Goal: Transaction & Acquisition: Purchase product/service

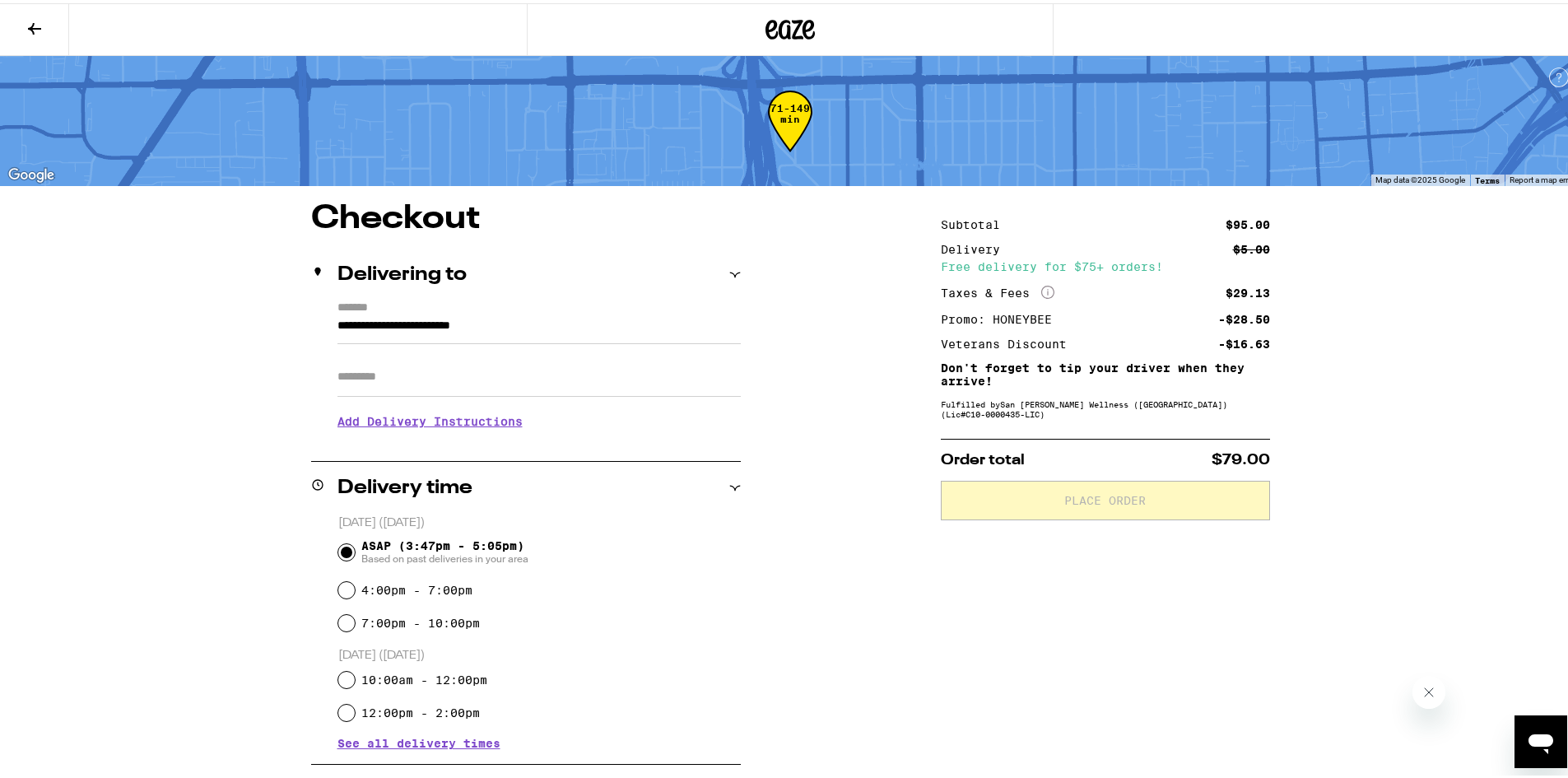
click at [780, 23] on icon at bounding box center [790, 27] width 49 height 30
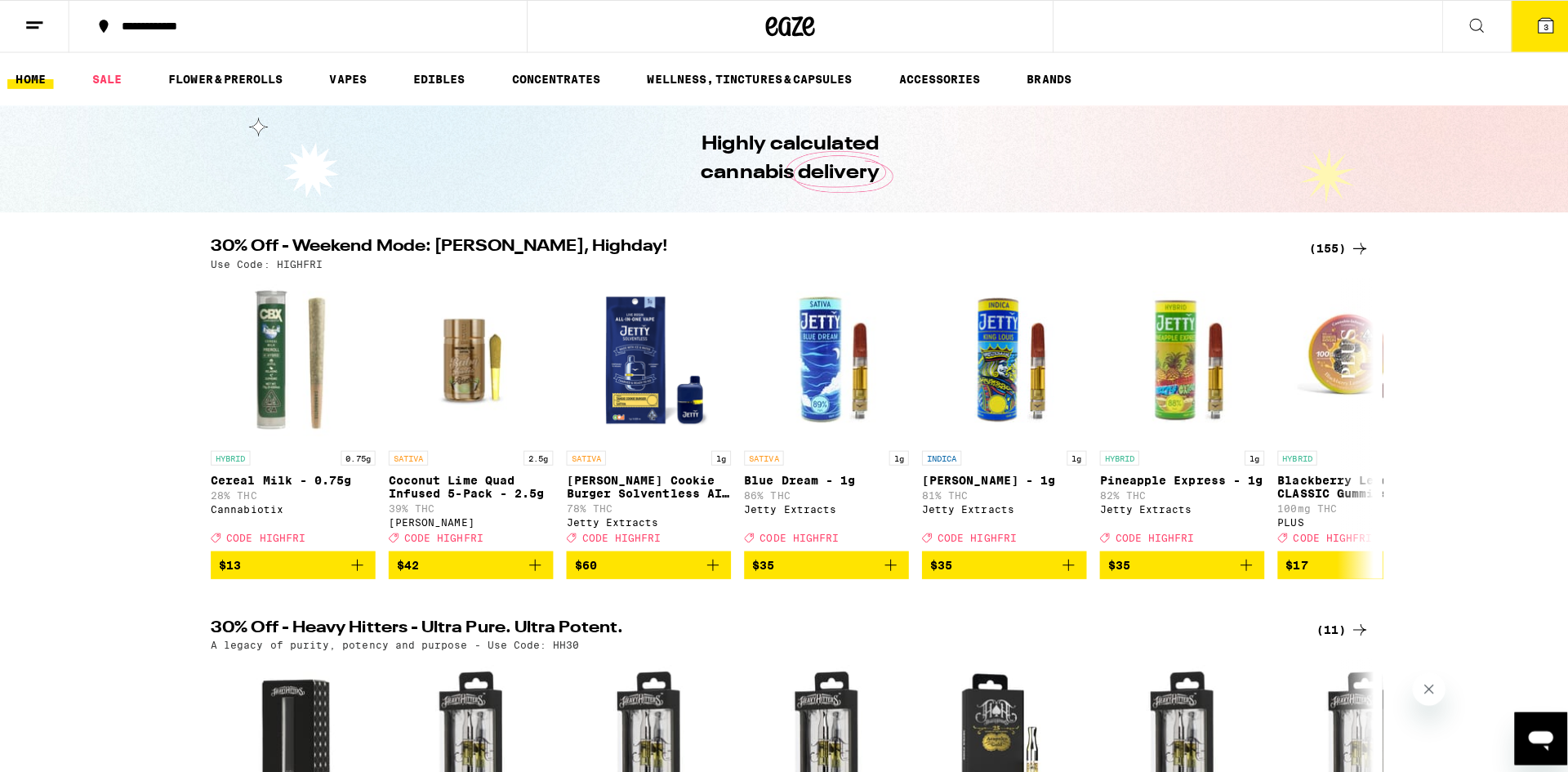
scroll to position [1083, 0]
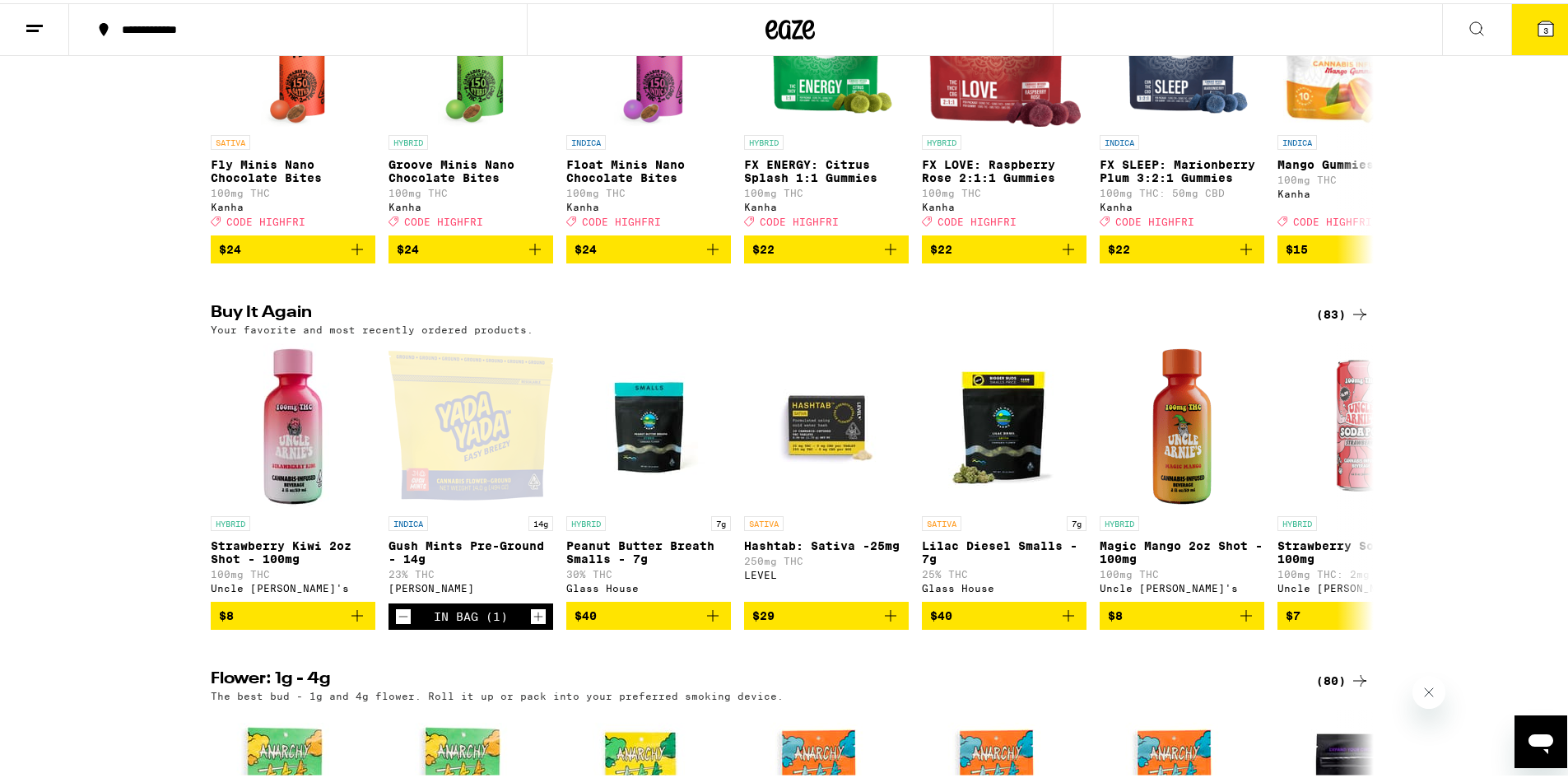
click at [1525, 51] on button "3" at bounding box center [1546, 26] width 69 height 51
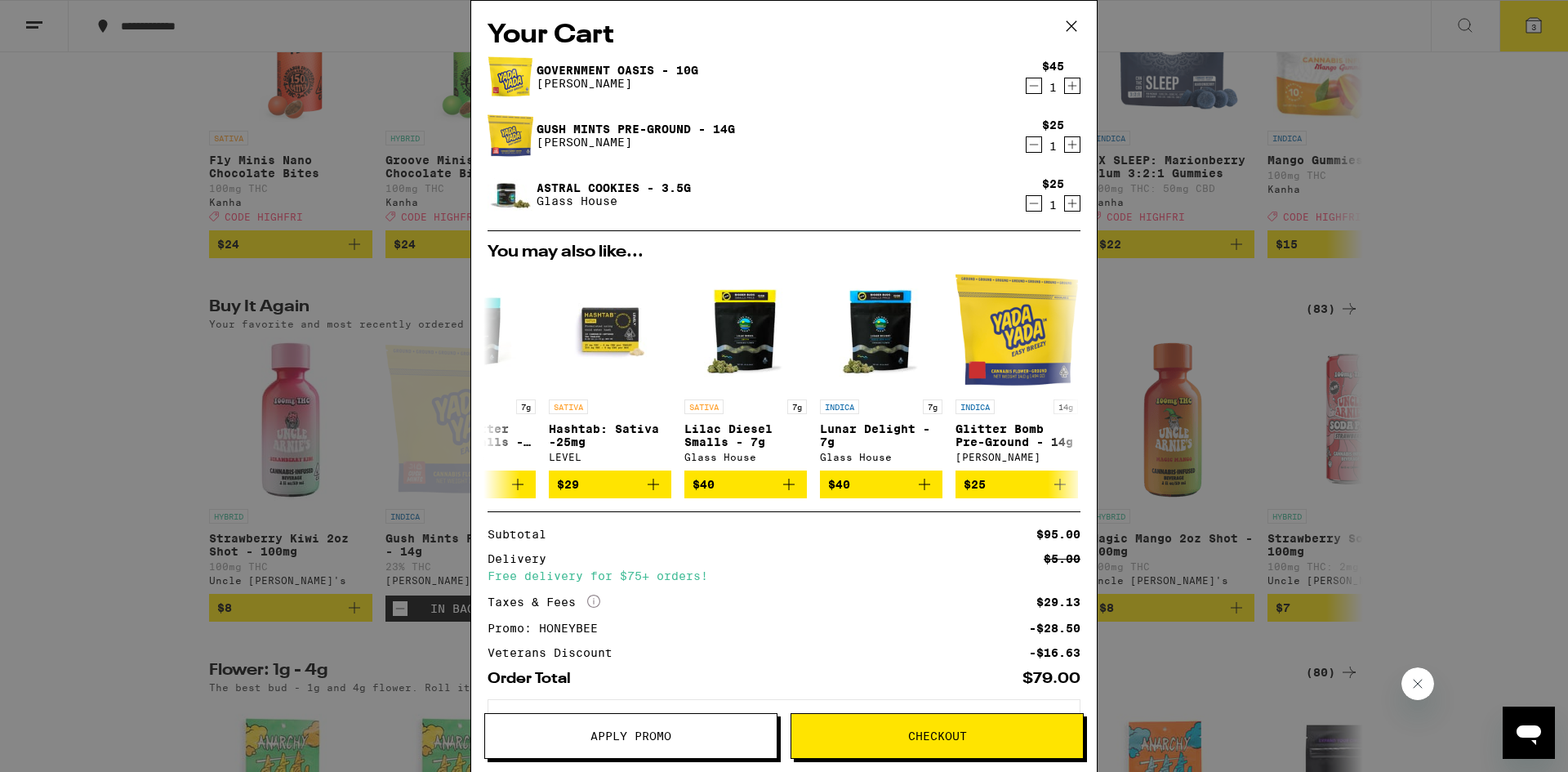
scroll to position [73, 0]
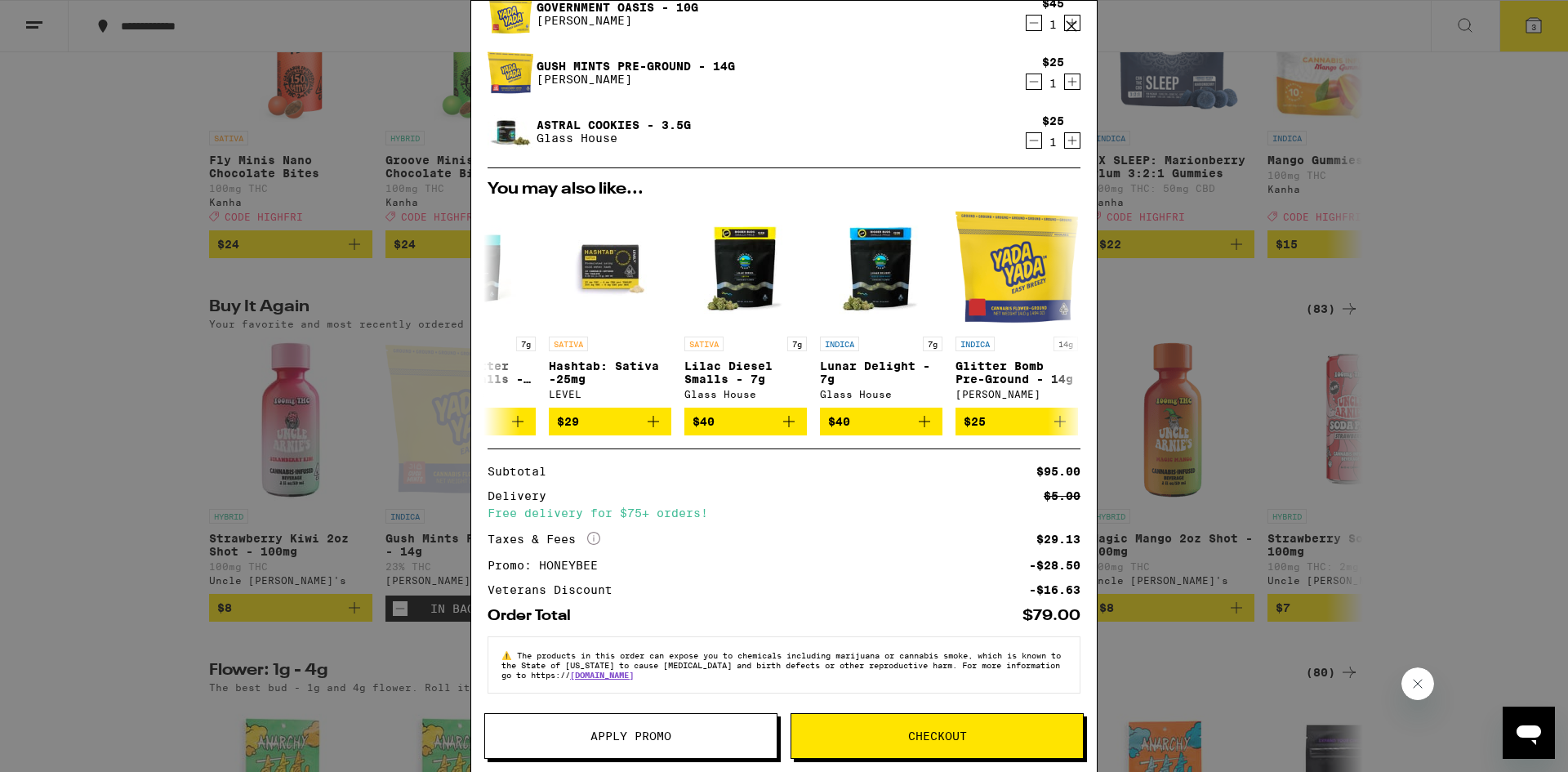
click at [870, 714] on button "Checkout" at bounding box center [937, 736] width 293 height 46
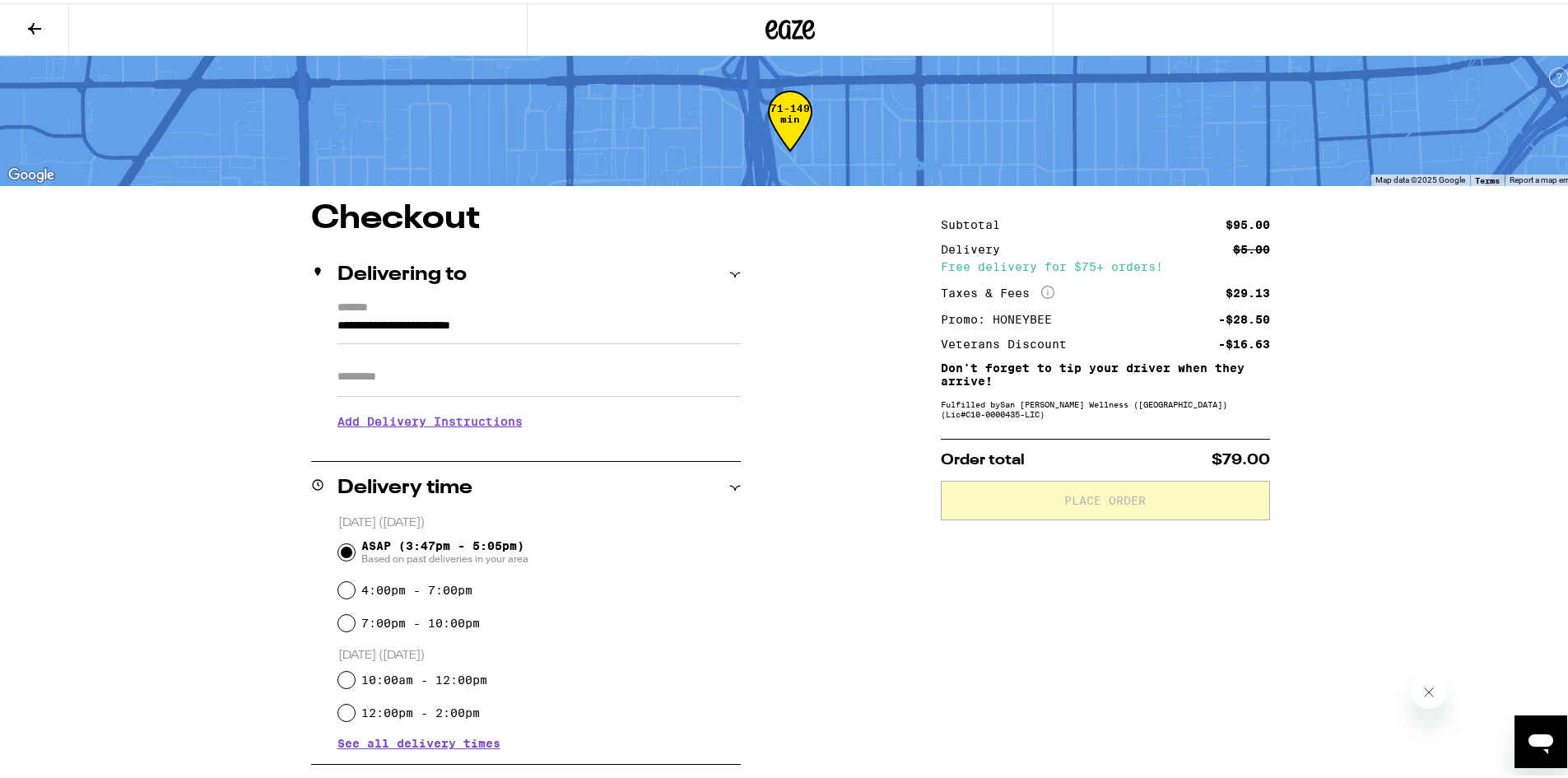
click at [371, 429] on h3 "Add Delivery Instructions" at bounding box center [539, 418] width 404 height 38
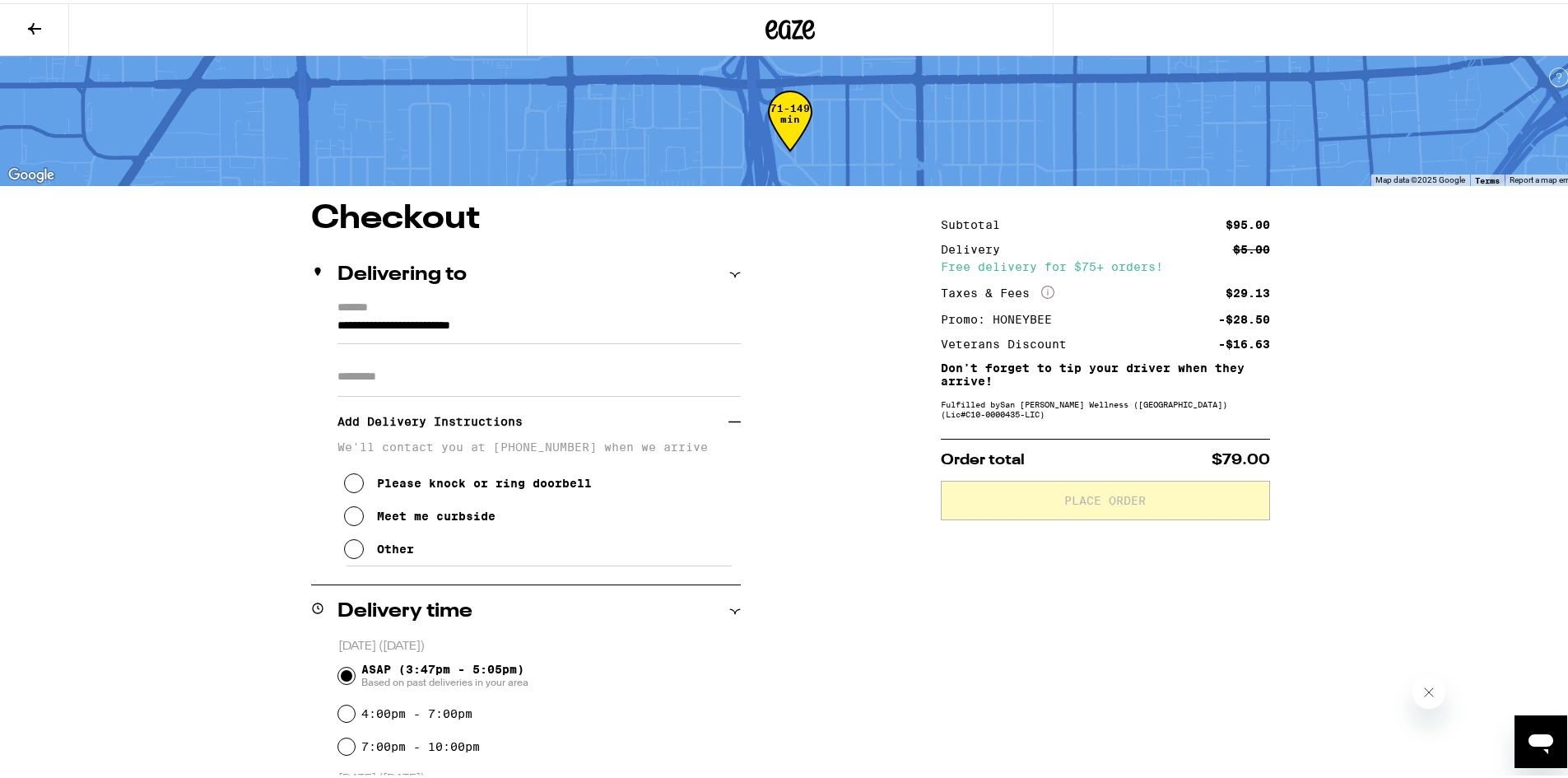
click at [359, 493] on button "Please knock or ring doorbell" at bounding box center [468, 480] width 247 height 33
click at [353, 516] on icon at bounding box center [354, 513] width 20 height 20
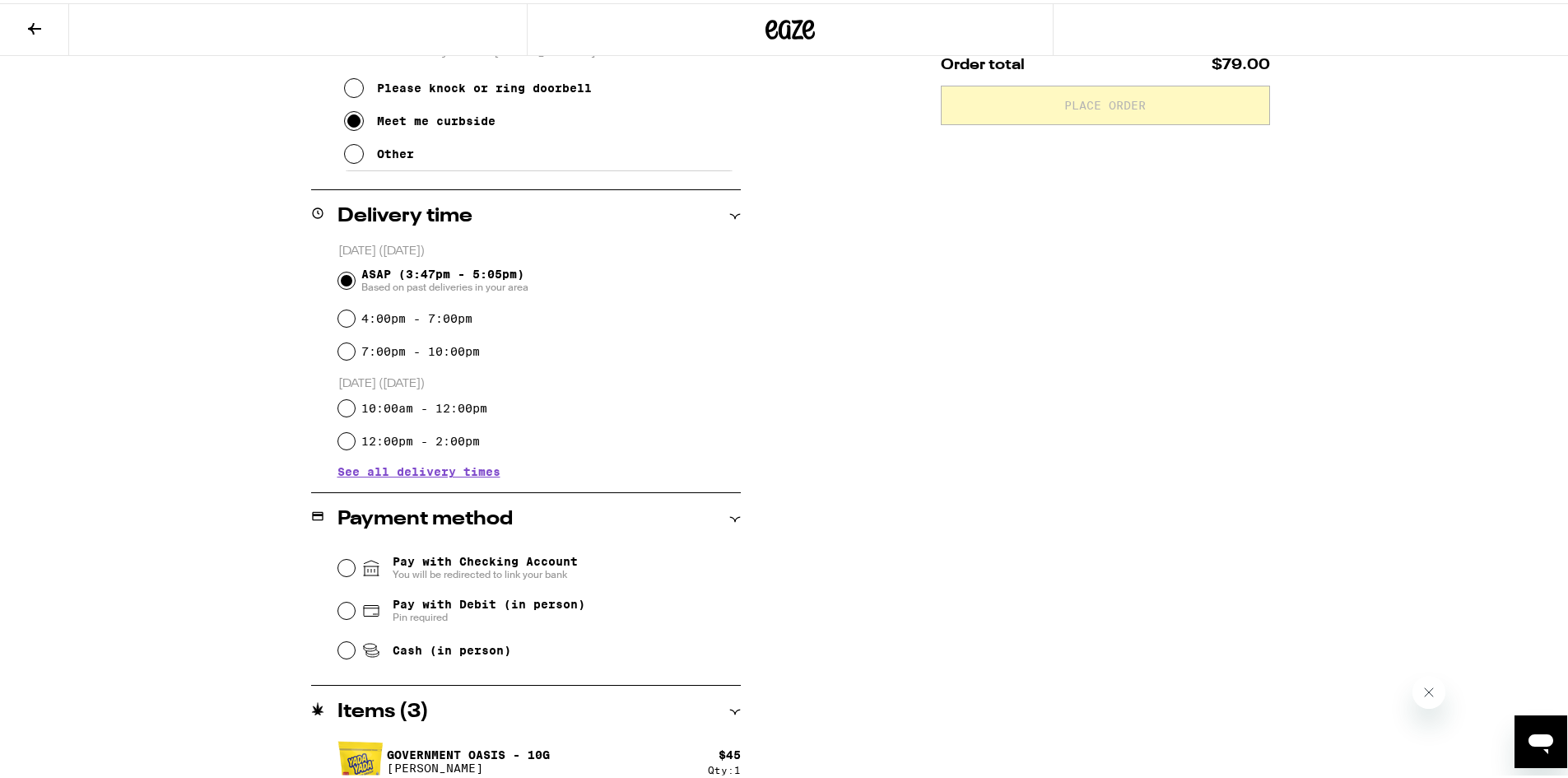
scroll to position [531, 0]
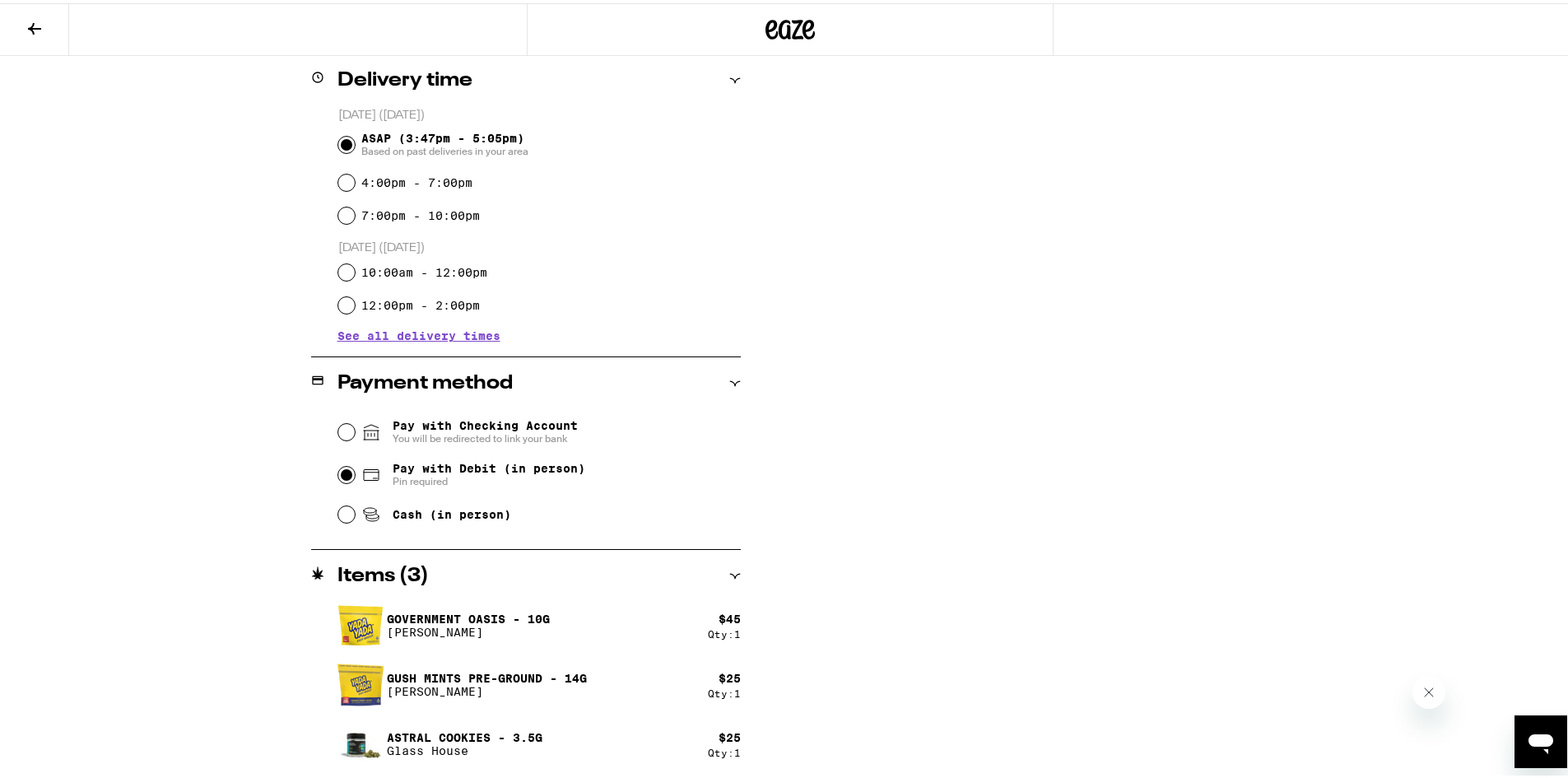
click at [338, 467] on input "Pay with Debit (in person) Pin required" at bounding box center [346, 472] width 17 height 17
radio input "true"
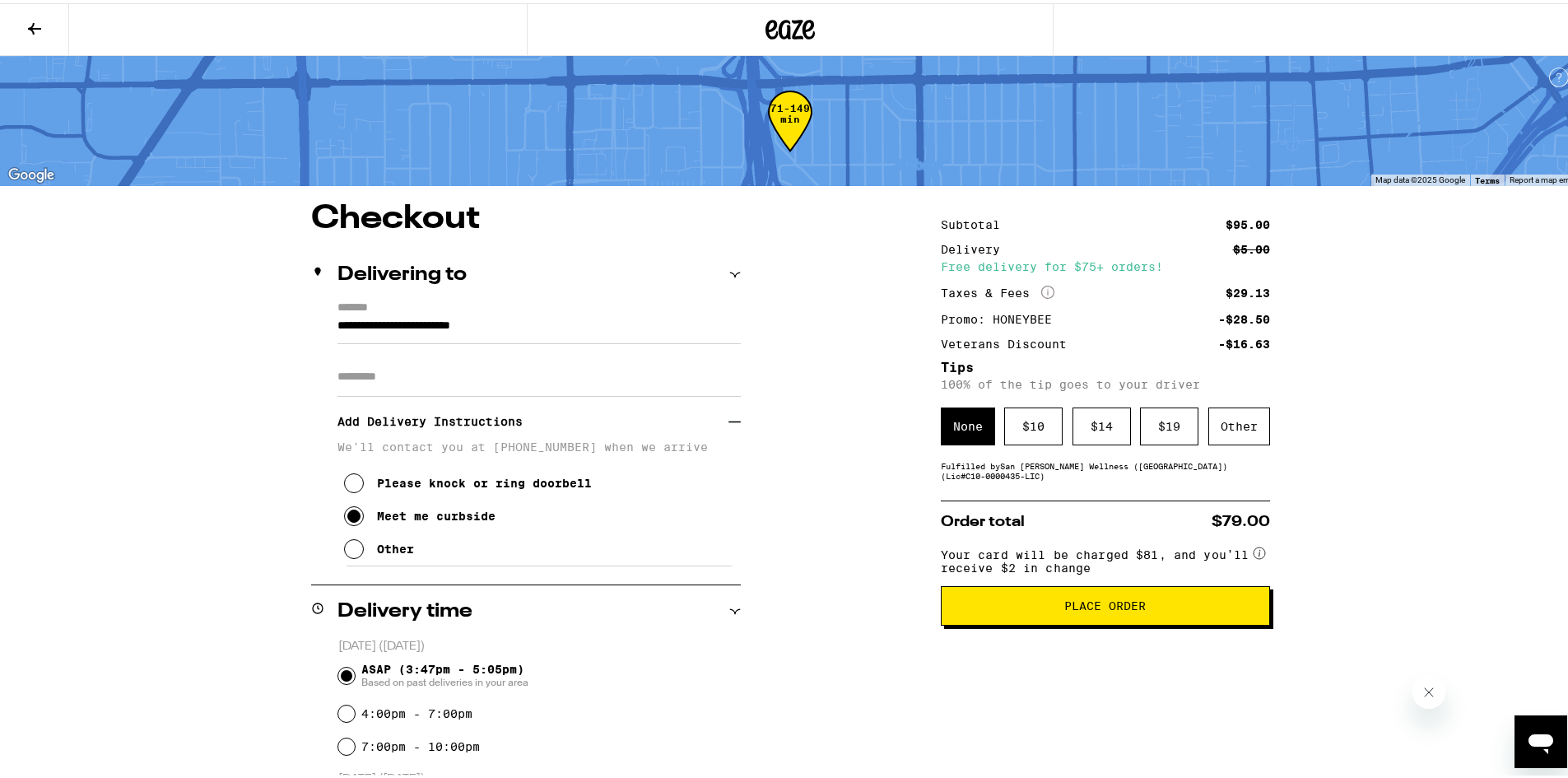
scroll to position [103, 0]
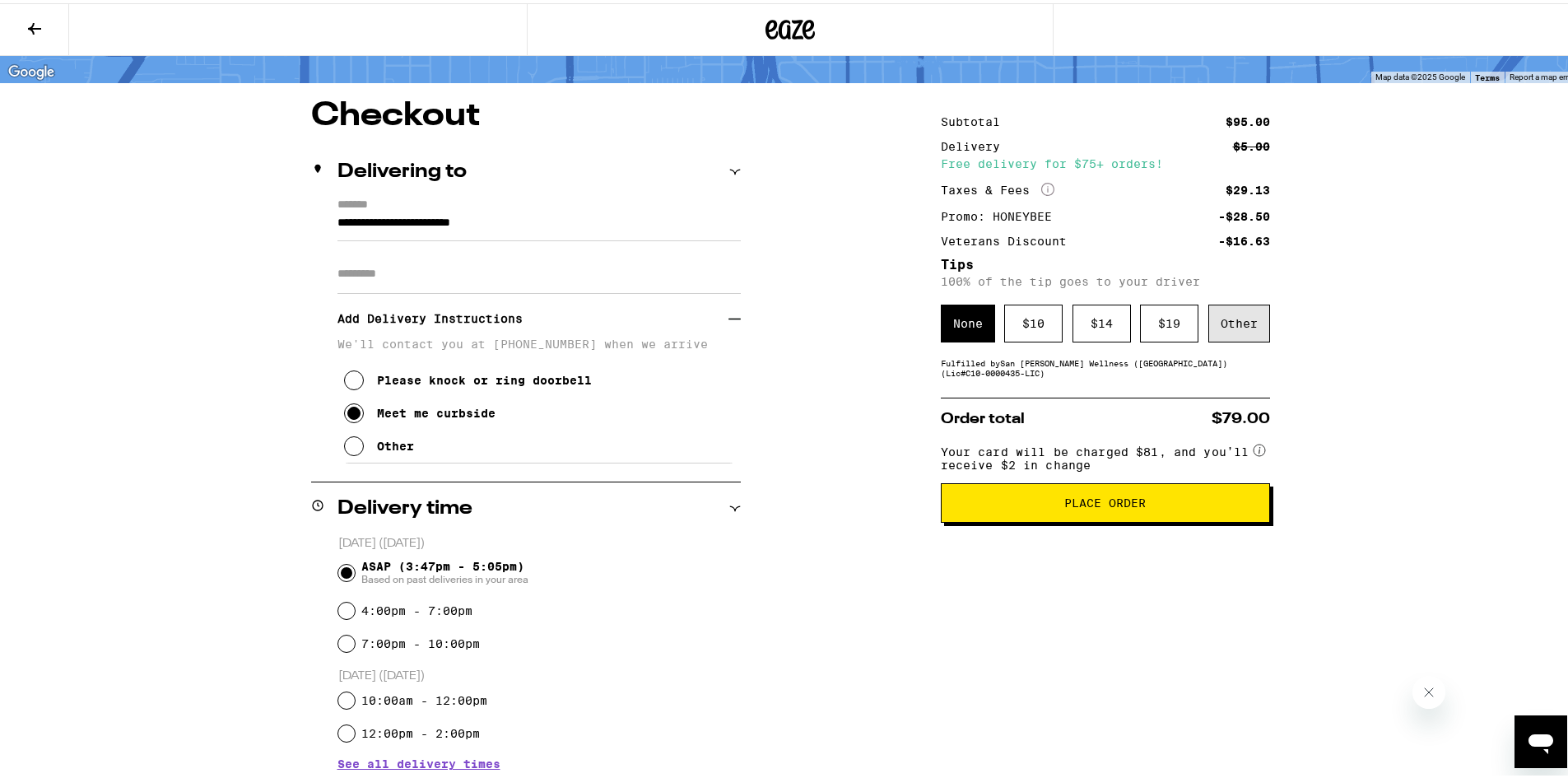
click at [1216, 328] on div "Other" at bounding box center [1239, 320] width 61 height 38
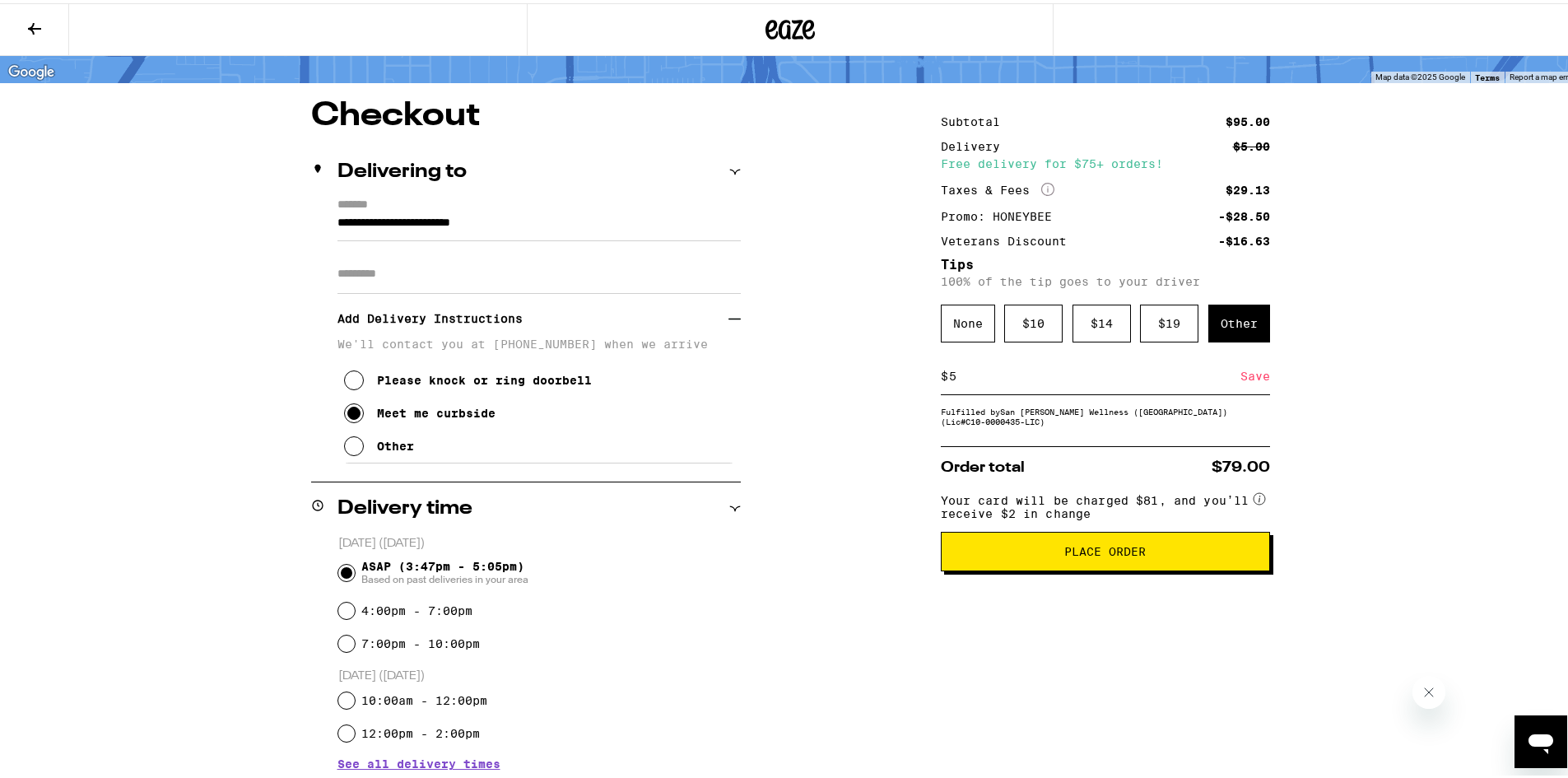
type input "5"
click at [1253, 381] on div "Save" at bounding box center [1256, 373] width 30 height 37
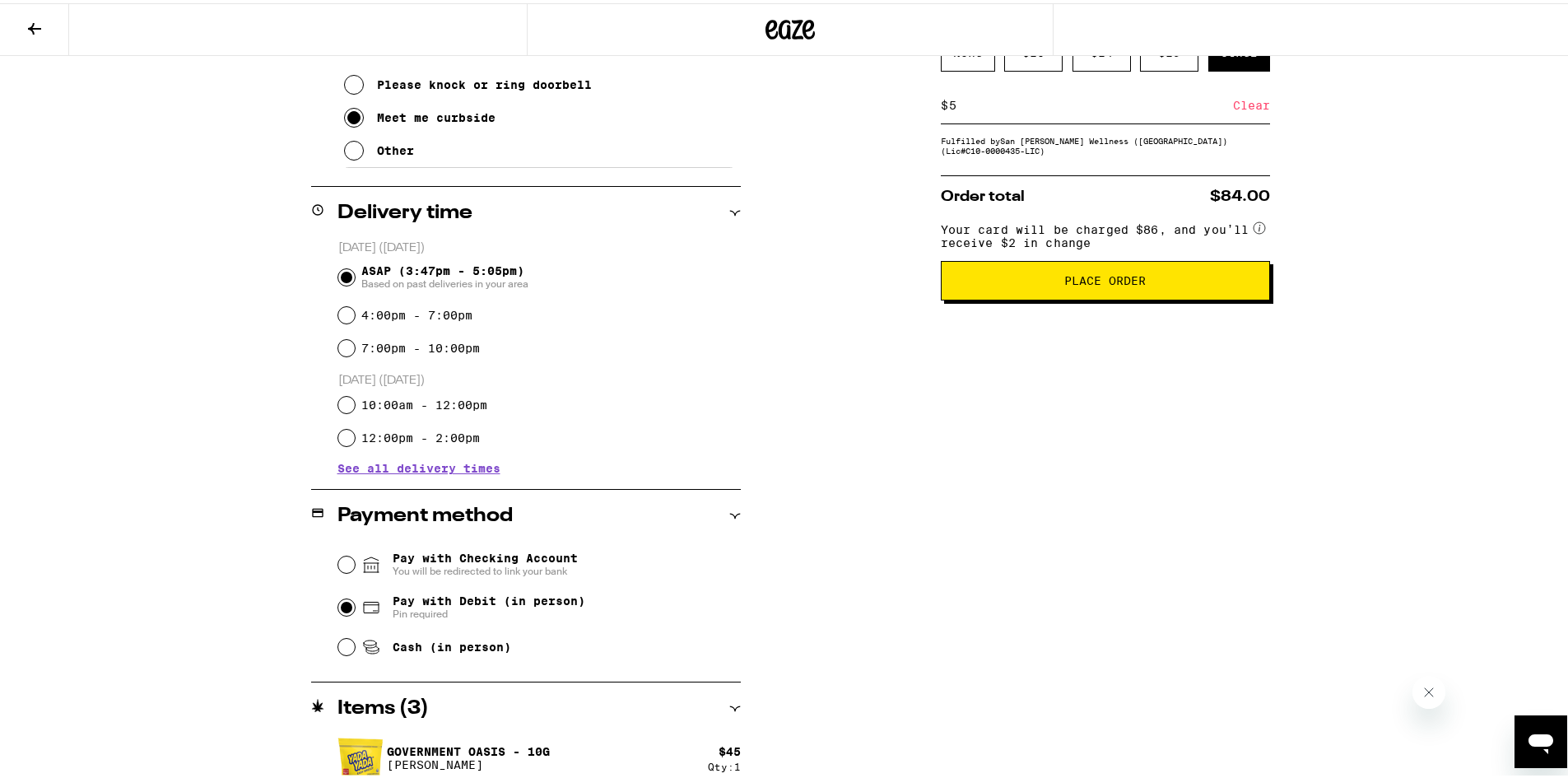
scroll to position [379, 0]
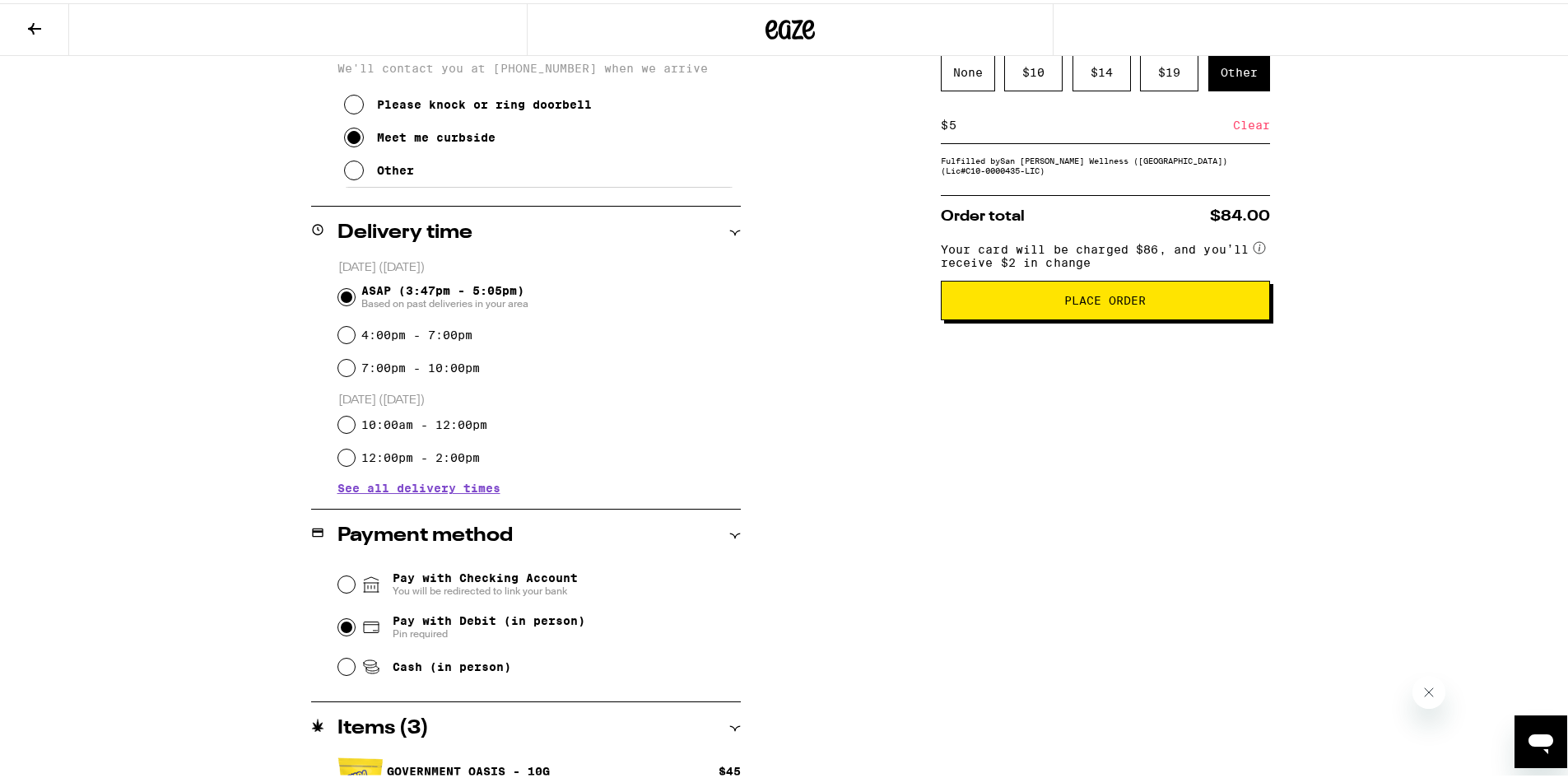
click at [1070, 317] on button "Place Order" at bounding box center [1105, 297] width 329 height 40
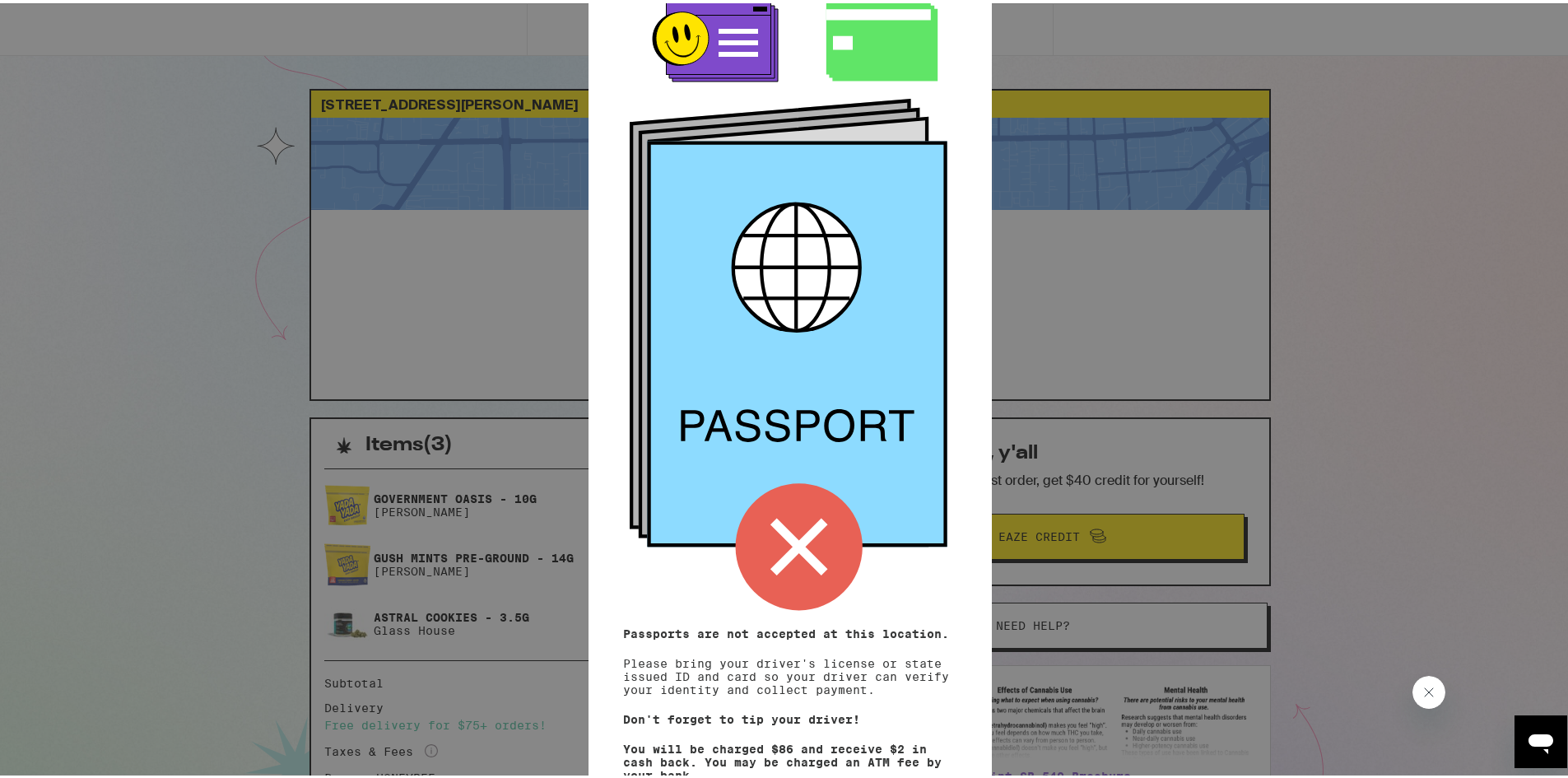
scroll to position [98, 0]
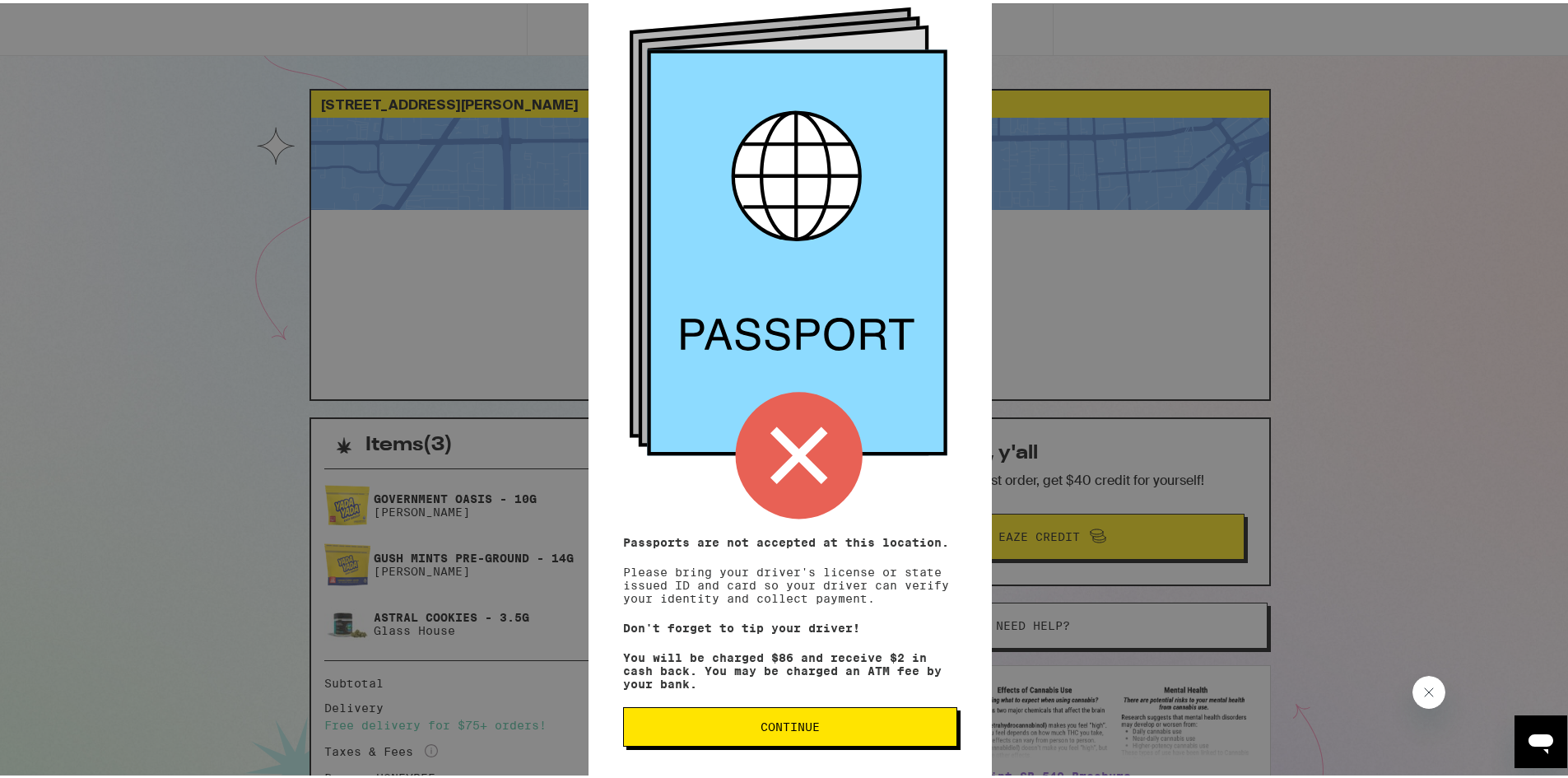
click at [792, 728] on span "Continue" at bounding box center [790, 723] width 59 height 12
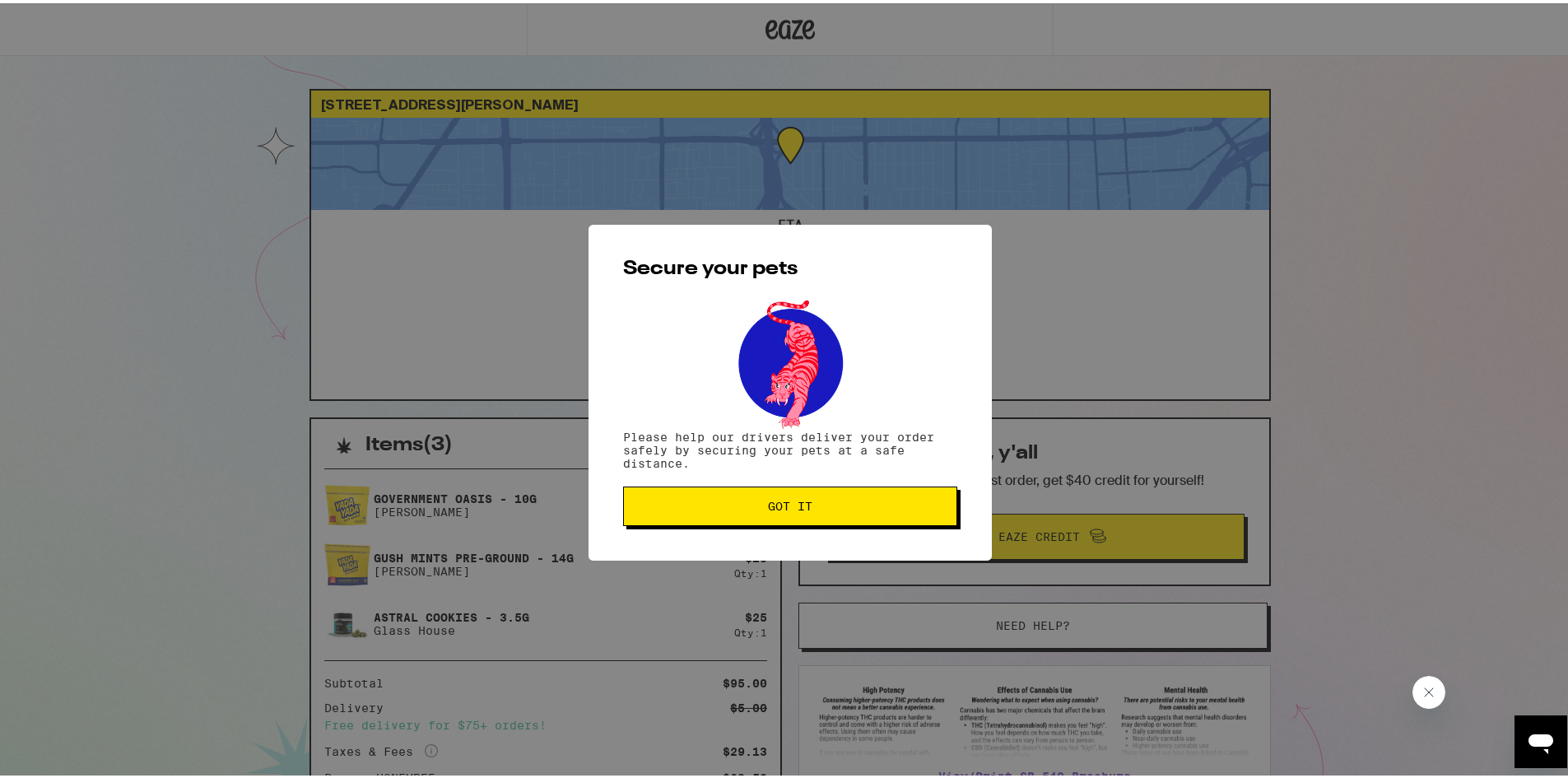
click at [737, 507] on span "Got it" at bounding box center [790, 503] width 306 height 12
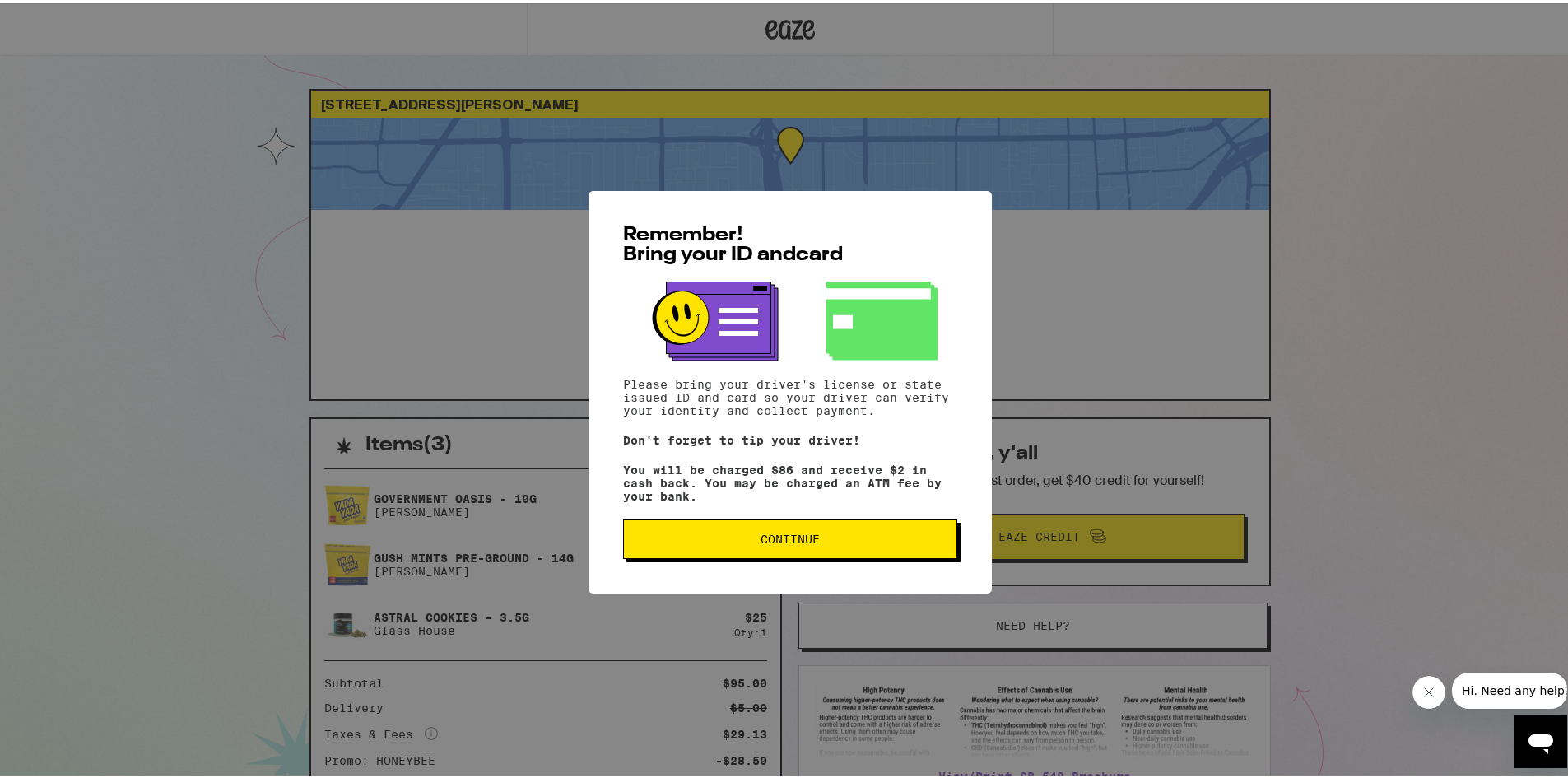
drag, startPoint x: 752, startPoint y: 517, endPoint x: 752, endPoint y: 537, distance: 20.0
click at [752, 537] on div "Remember! Bring your ID and card Please bring your driver's license or state is…" at bounding box center [791, 389] width 404 height 403
click at [752, 537] on span "Continue" at bounding box center [790, 536] width 306 height 12
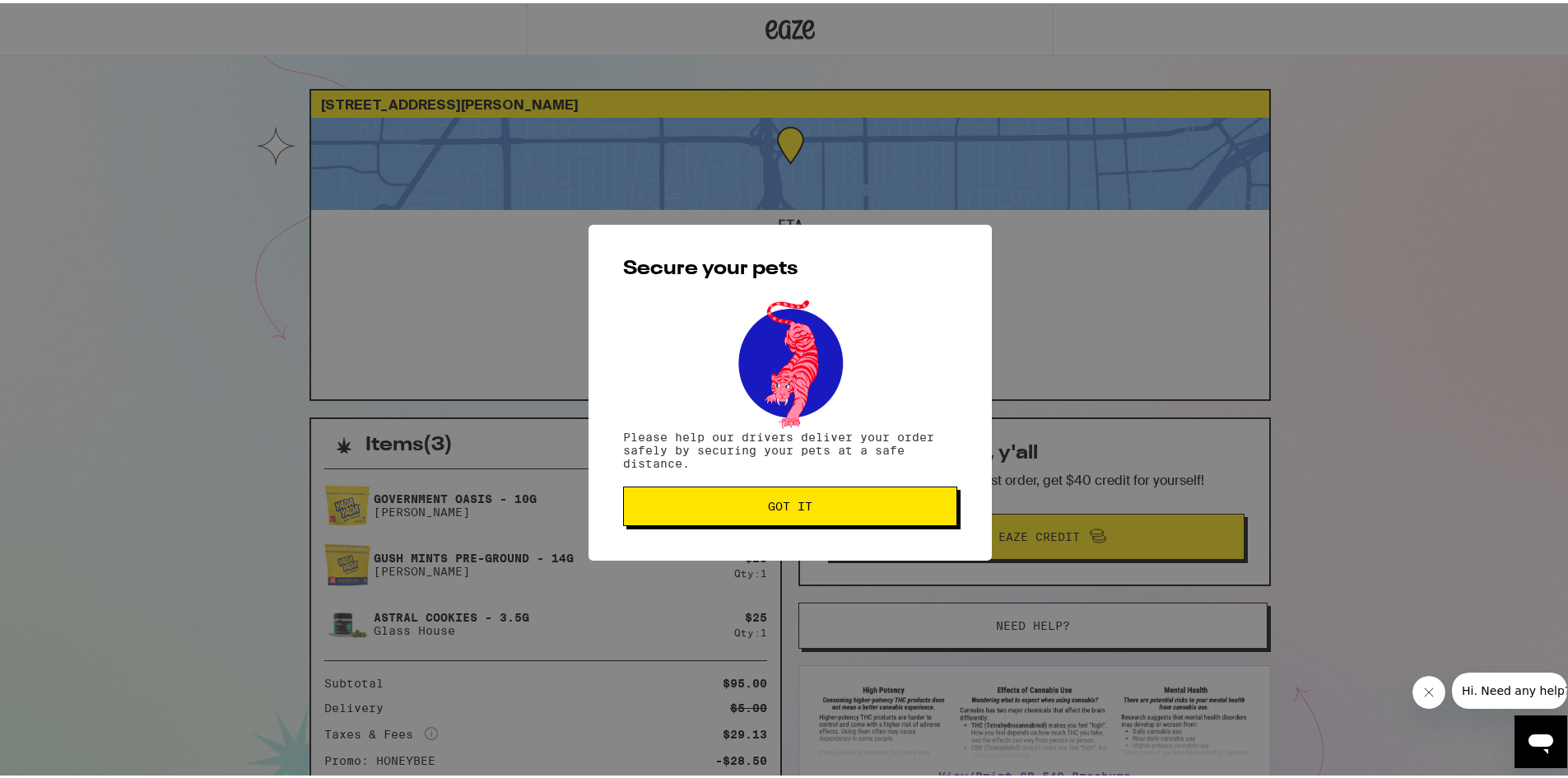
click at [752, 537] on div "Secure your pets Please help our drivers deliver your order safely by securing …" at bounding box center [791, 389] width 404 height 335
click at [767, 516] on button "Got it" at bounding box center [790, 503] width 334 height 40
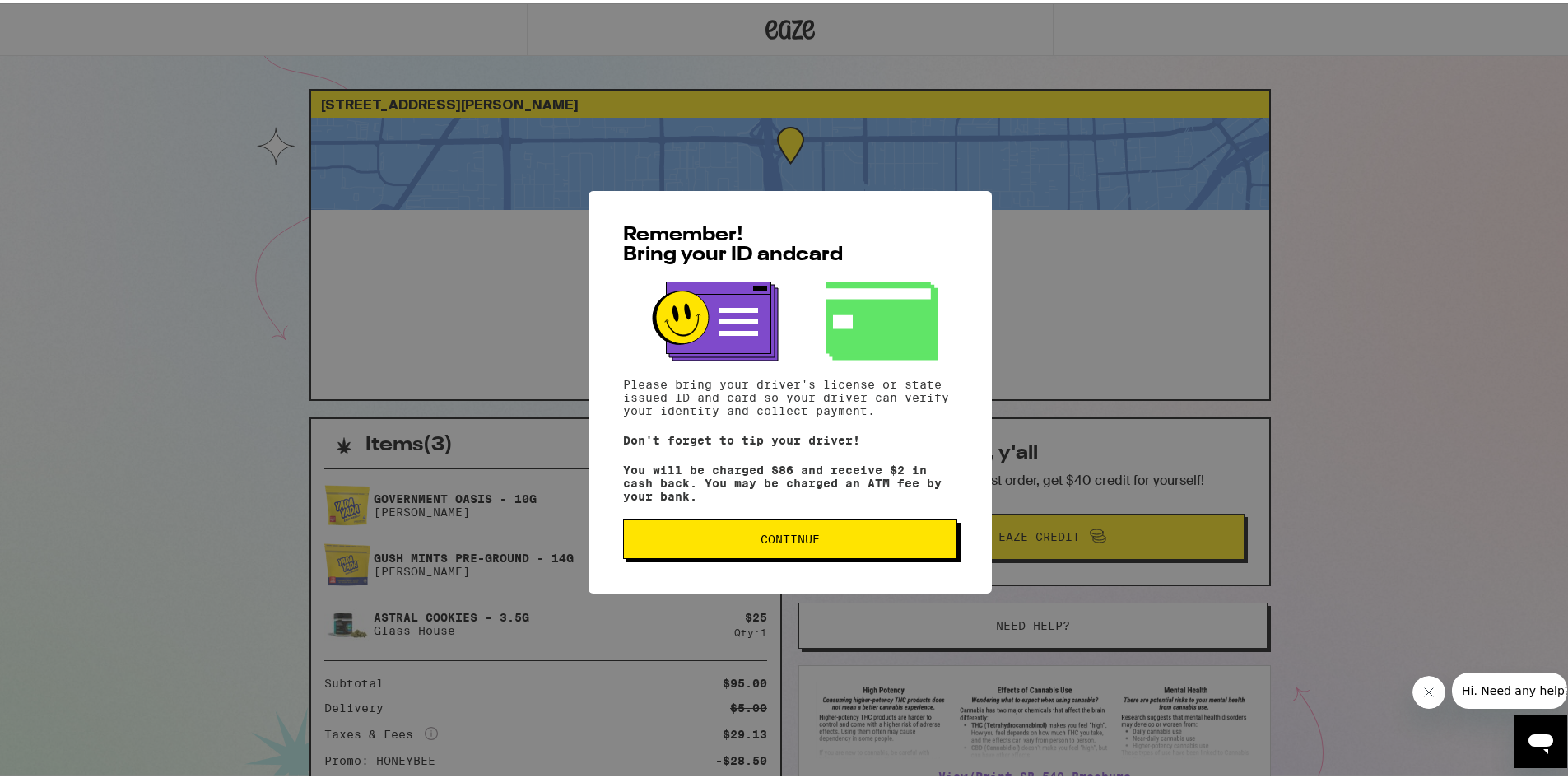
click at [747, 528] on button "Continue" at bounding box center [790, 536] width 334 height 40
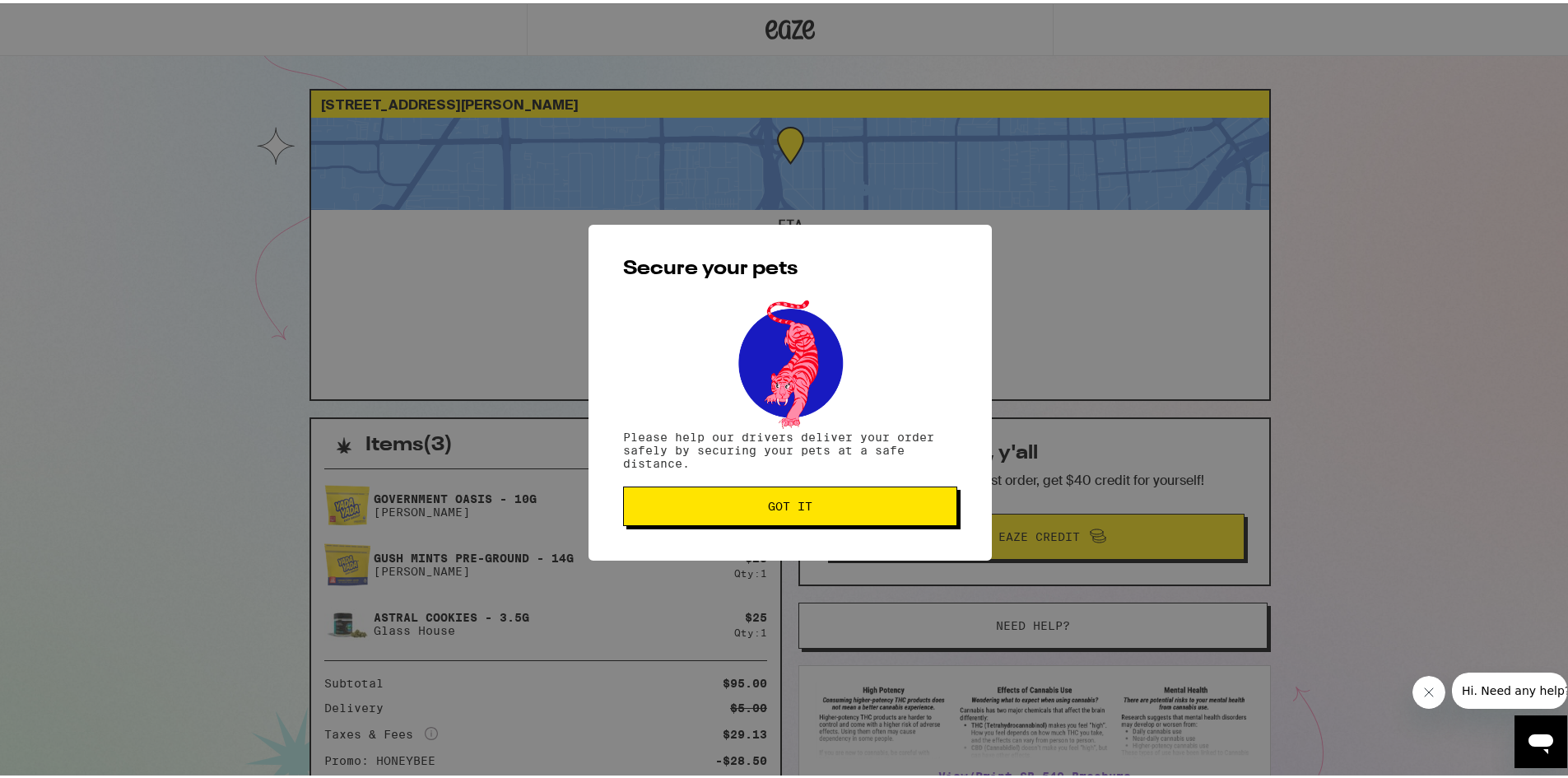
click at [749, 503] on span "Got it" at bounding box center [790, 503] width 306 height 12
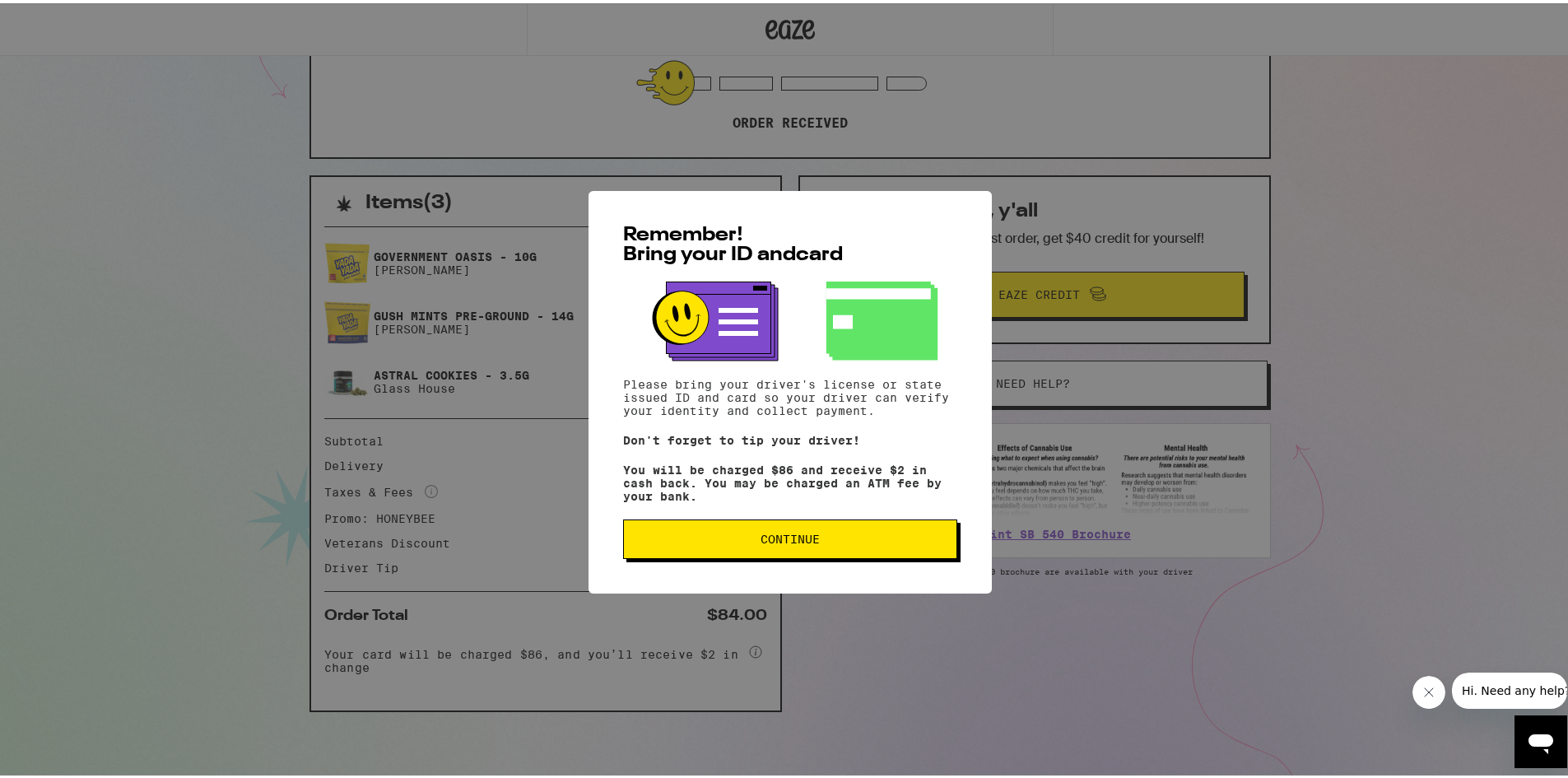
click at [857, 541] on span "Continue" at bounding box center [790, 536] width 306 height 12
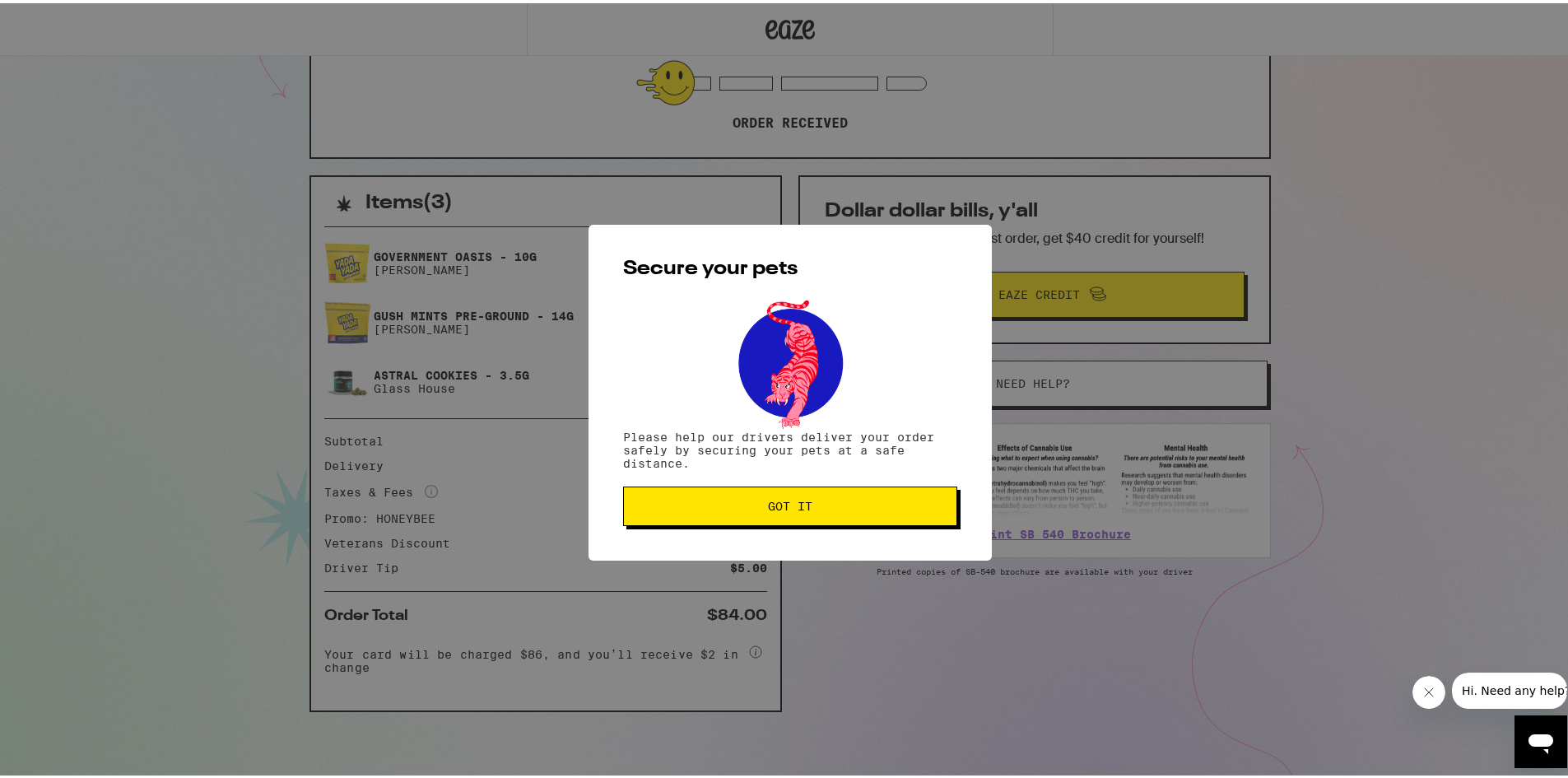
click at [850, 516] on button "Got it" at bounding box center [790, 503] width 334 height 40
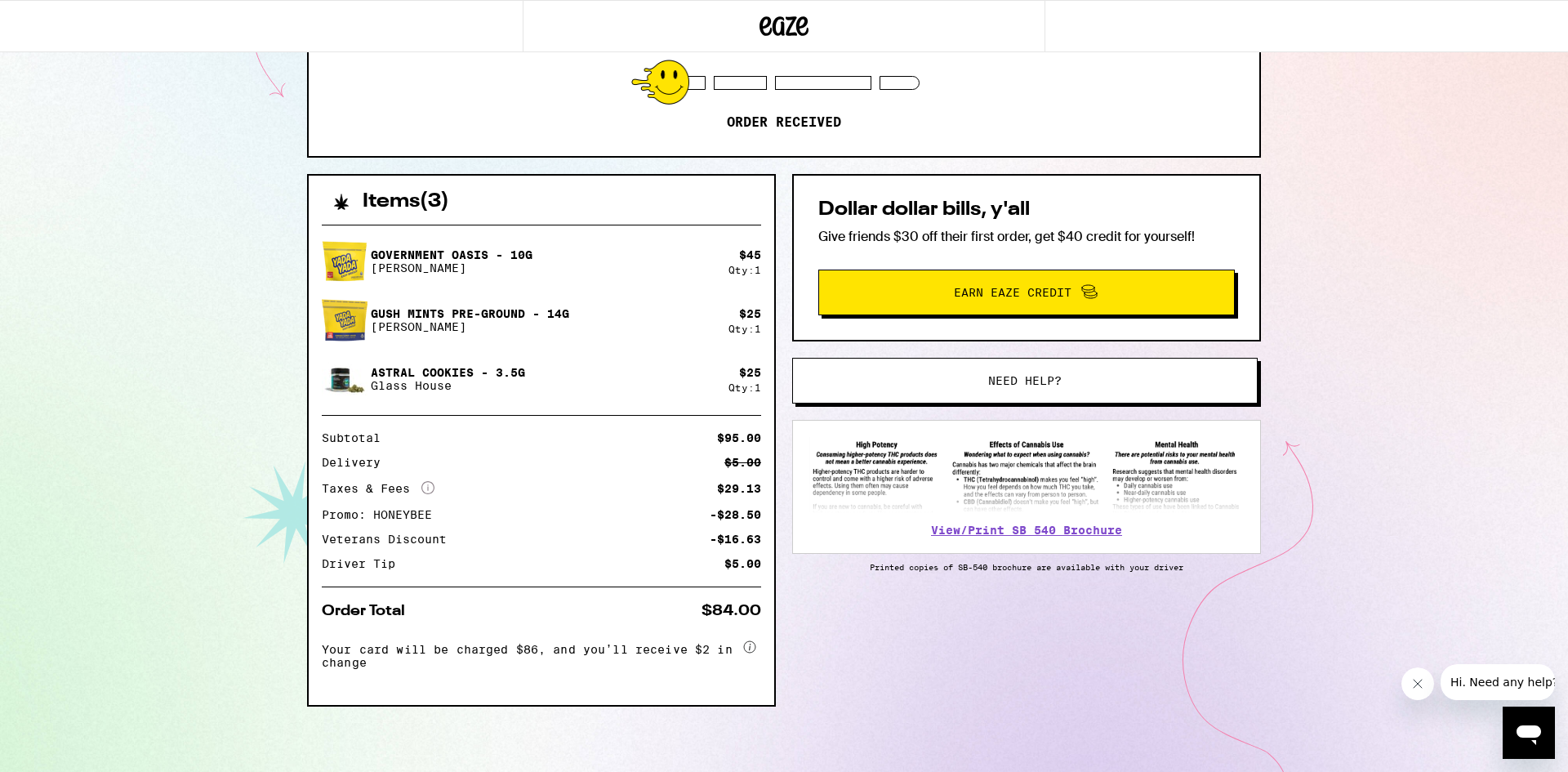
click at [809, 545] on div "View/Print SB 540 Brochure" at bounding box center [1026, 486] width 469 height 134
click at [929, 737] on div "Items ( 3 ) Government Oasis - 10g Yada Yada $ 45 Qty: 1 Gush Mints Pre-Ground …" at bounding box center [784, 472] width 954 height 597
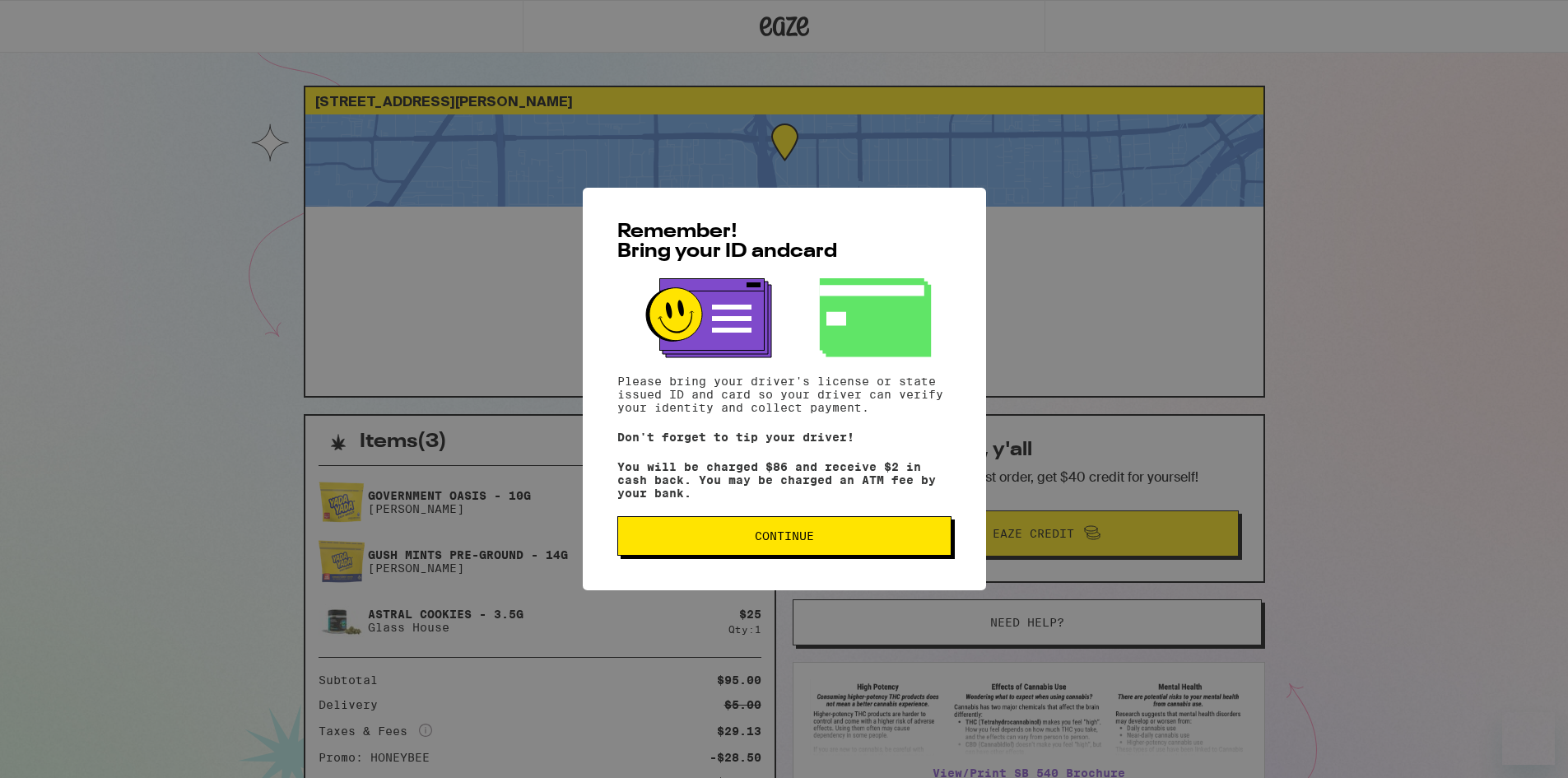
click at [762, 538] on span "Continue" at bounding box center [784, 536] width 59 height 12
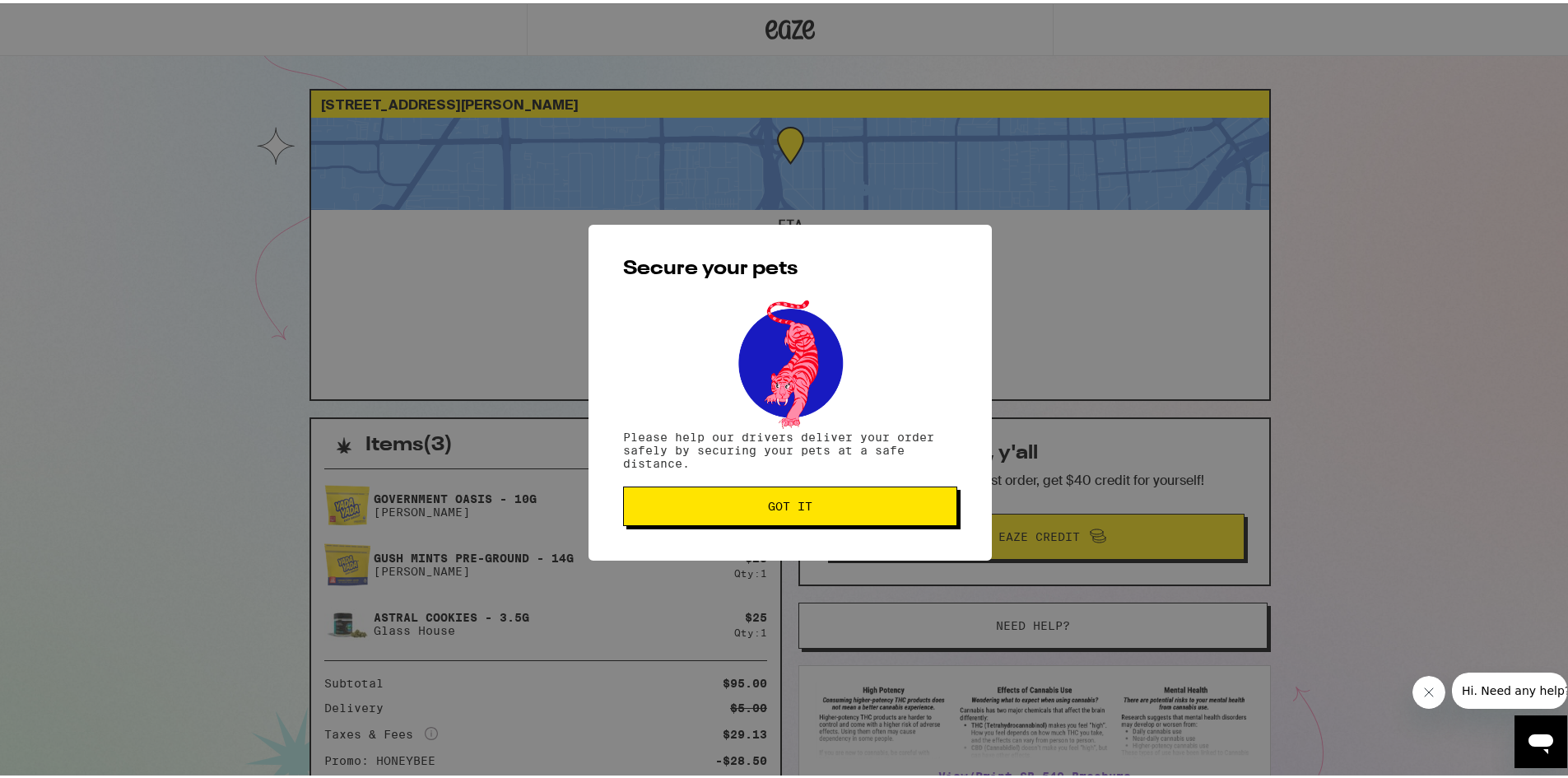
drag, startPoint x: 0, startPoint y: 0, endPoint x: 762, endPoint y: 538, distance: 932.8
click at [762, 538] on div "Secure your pets Please help our drivers deliver your order safely by securing …" at bounding box center [791, 389] width 404 height 335
click at [768, 507] on span "Got it" at bounding box center [791, 503] width 45 height 12
click at [763, 507] on span "Got it" at bounding box center [790, 503] width 306 height 12
click at [757, 502] on div "Secure your pets Please help our drivers deliver your order safely by securing …" at bounding box center [791, 389] width 404 height 335
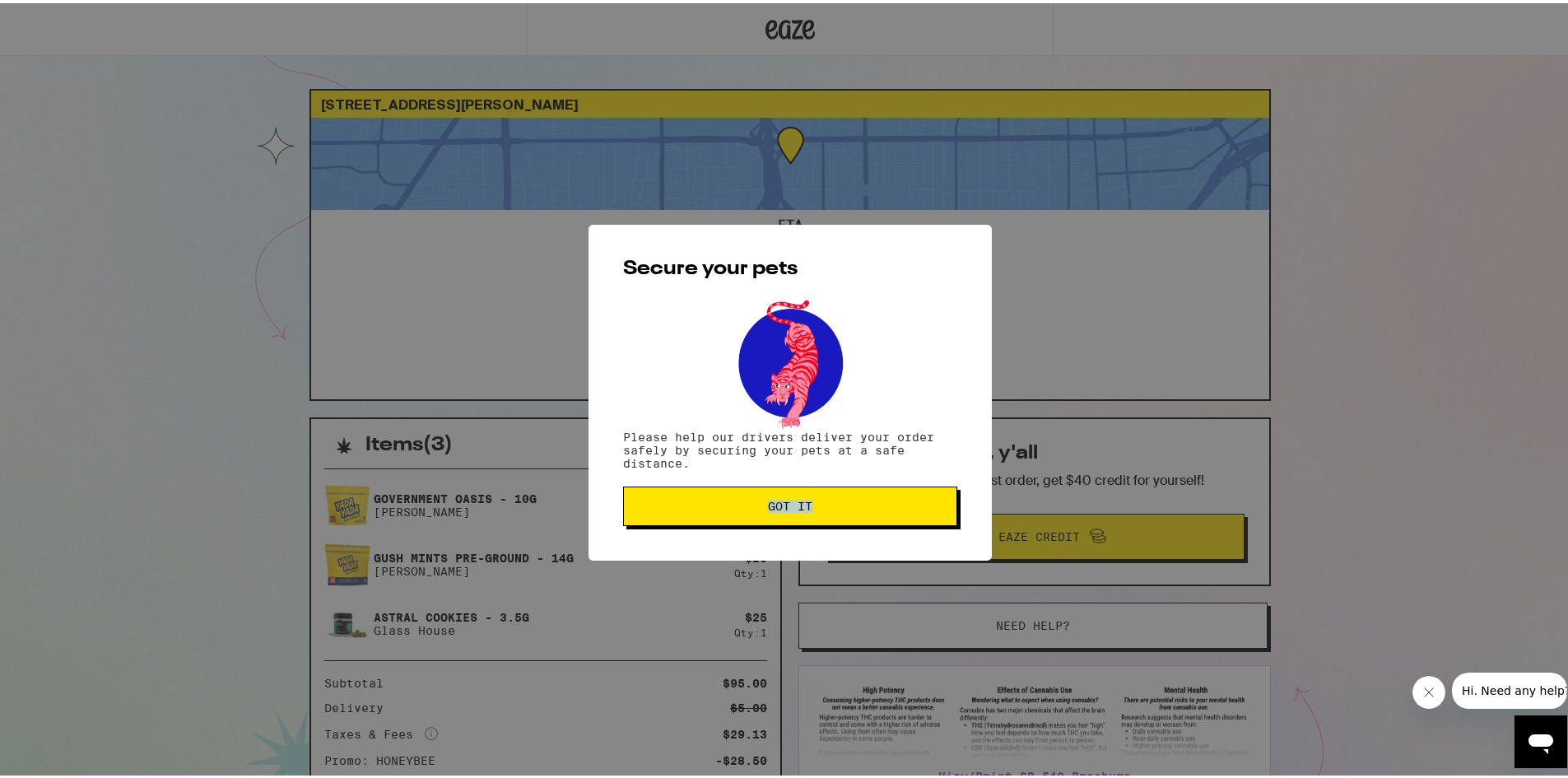
click at [757, 502] on span "Got it" at bounding box center [790, 503] width 306 height 12
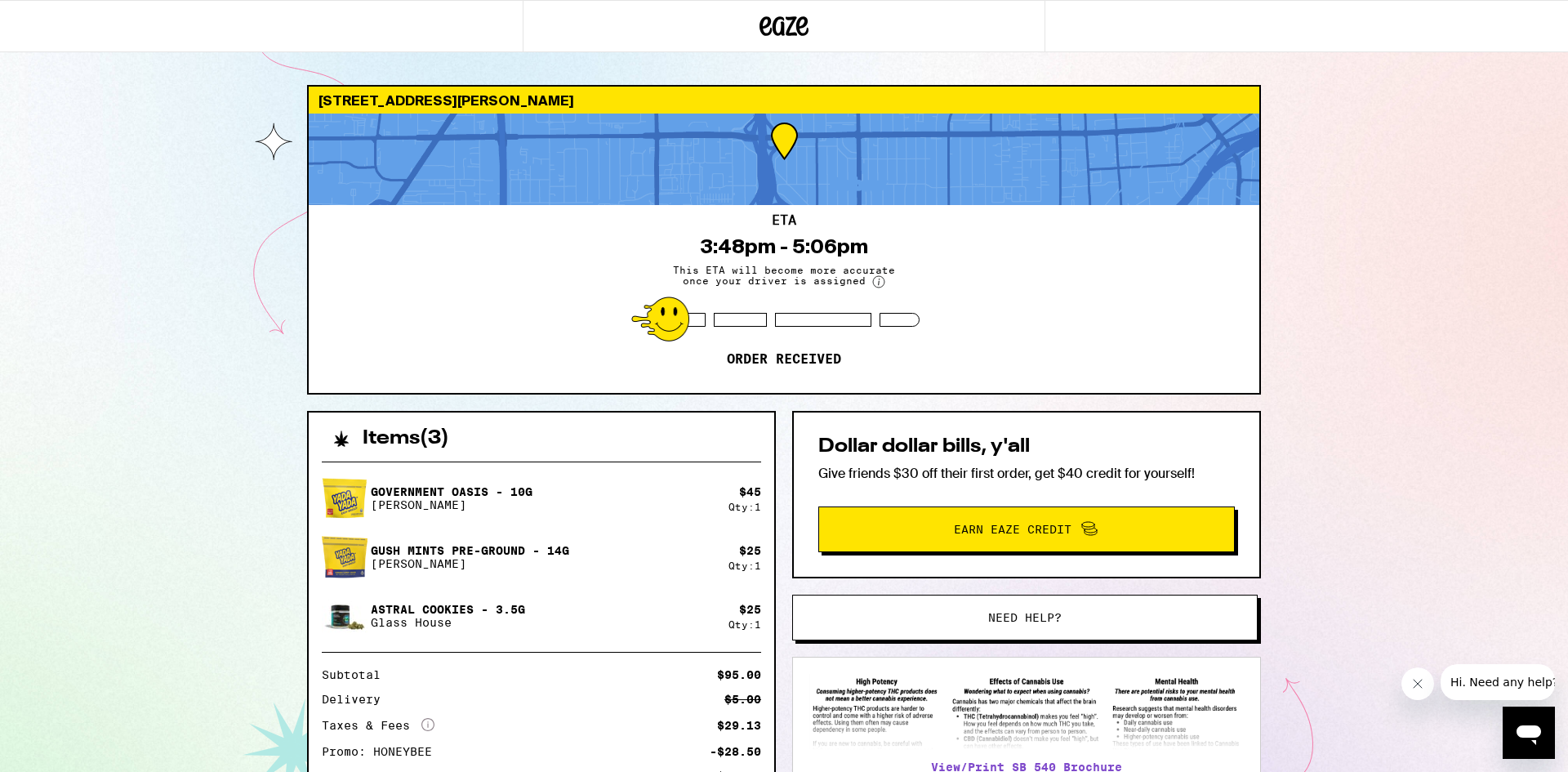
click at [751, 498] on div "Secure your pets Please help our drivers deliver your order safely by securing …" at bounding box center [784, 386] width 1568 height 772
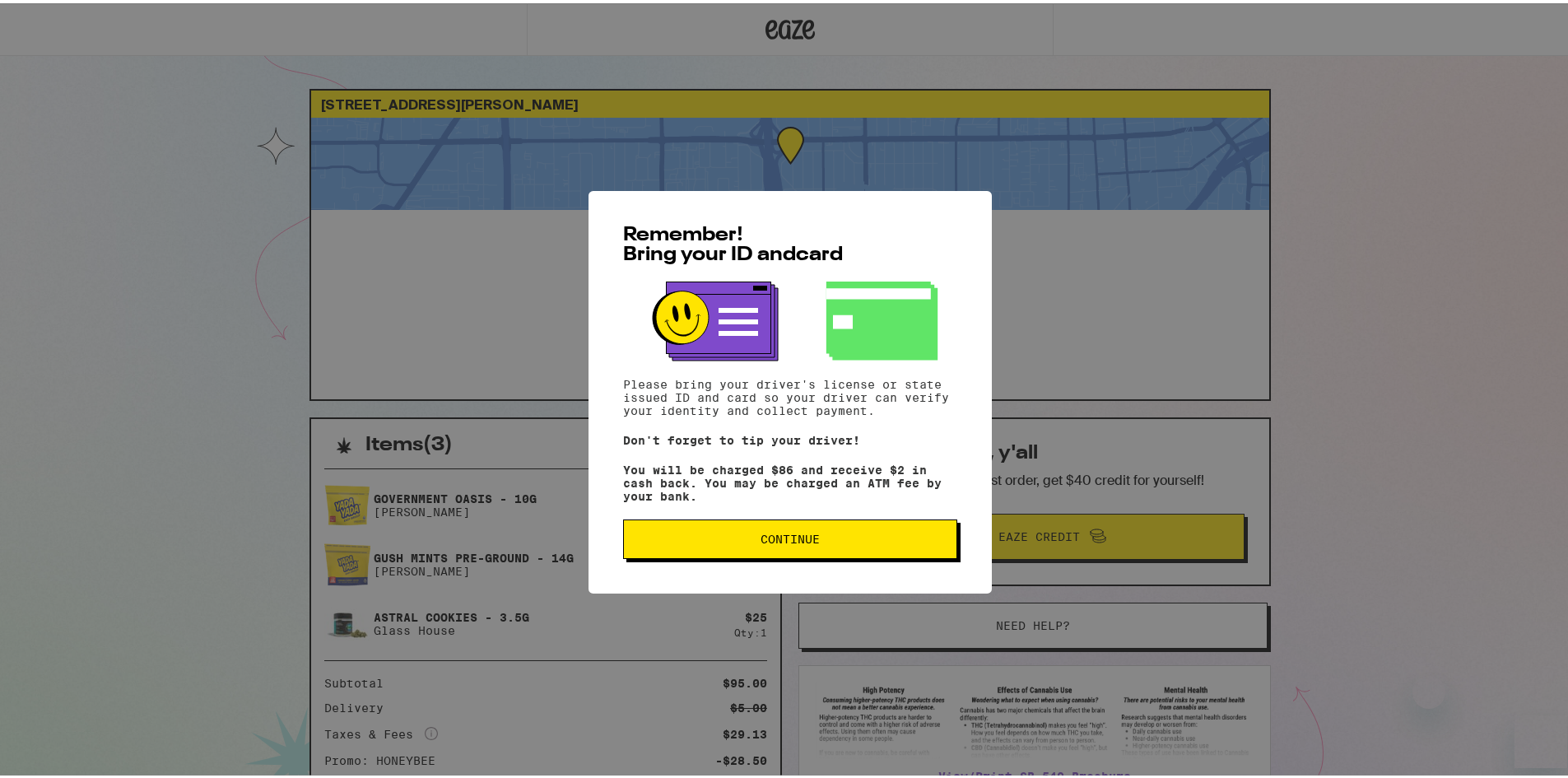
click at [759, 550] on button "Continue" at bounding box center [790, 536] width 334 height 40
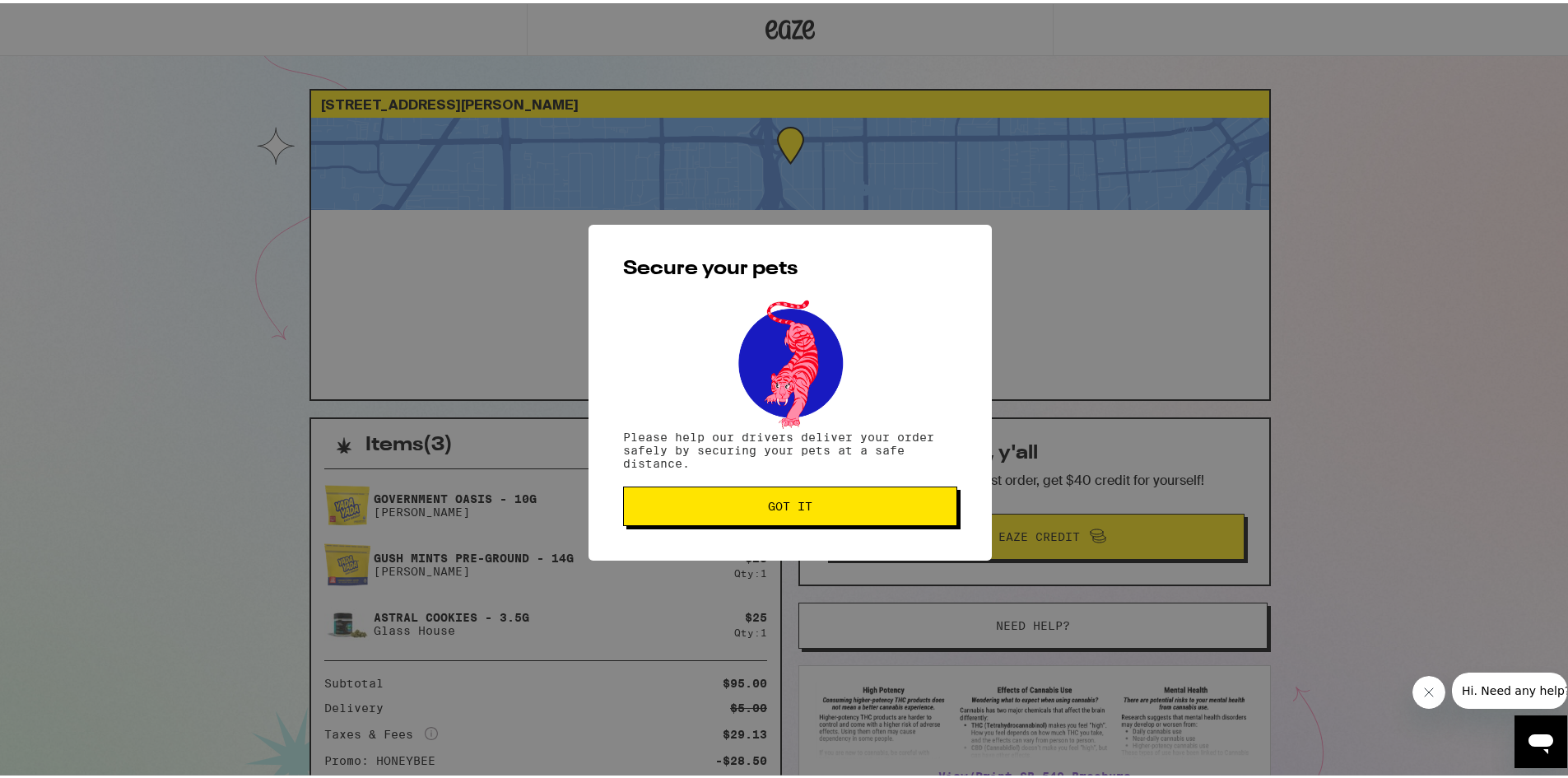
click at [772, 522] on button "Got it" at bounding box center [790, 503] width 334 height 40
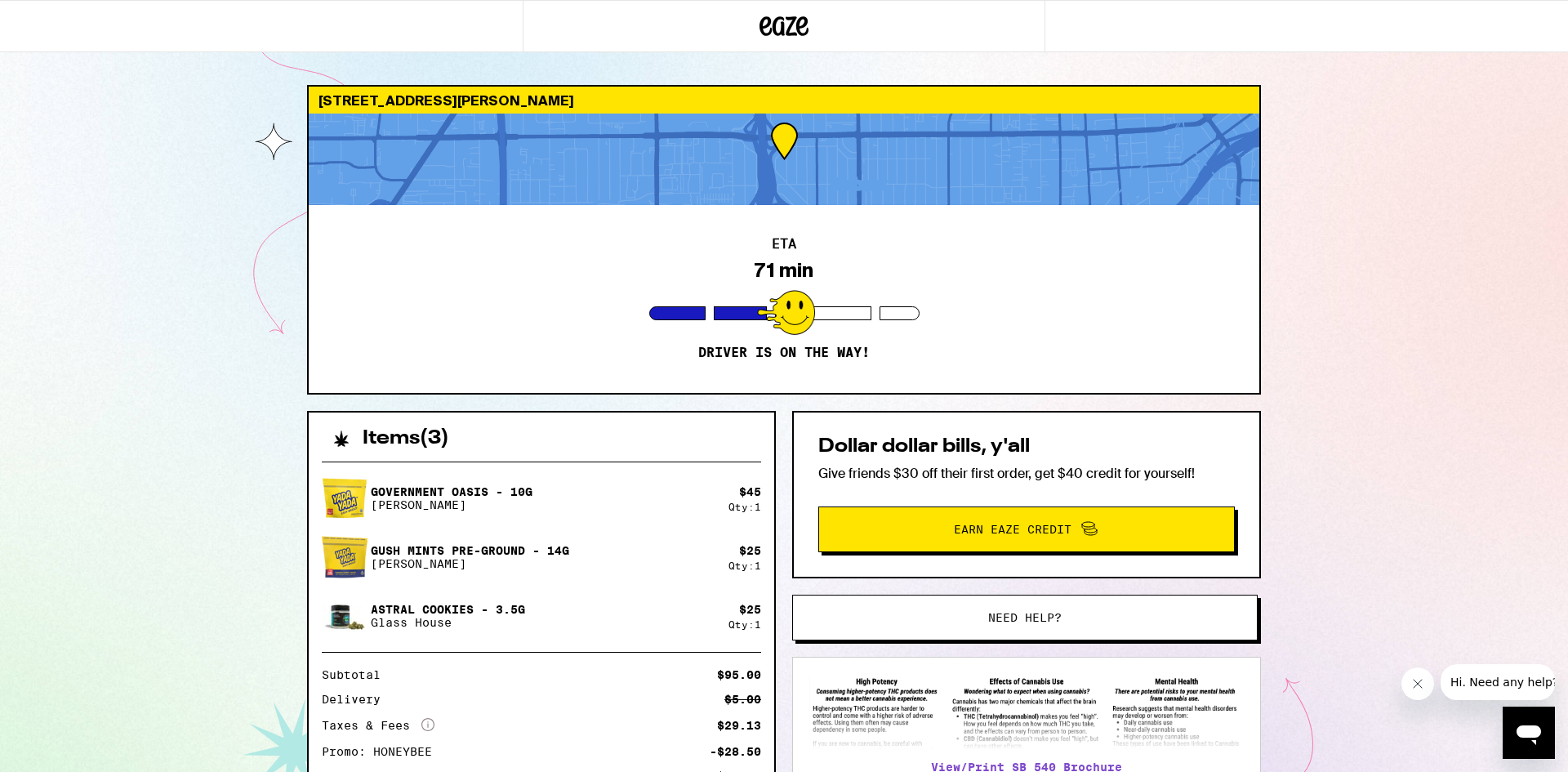
click at [766, 518] on div "Government Oasis - 10g Yada Yada $ 45 Qty: 1 Gush Mints Pre-Ground - 14g Yada Y…" at bounding box center [541, 695] width 466 height 494
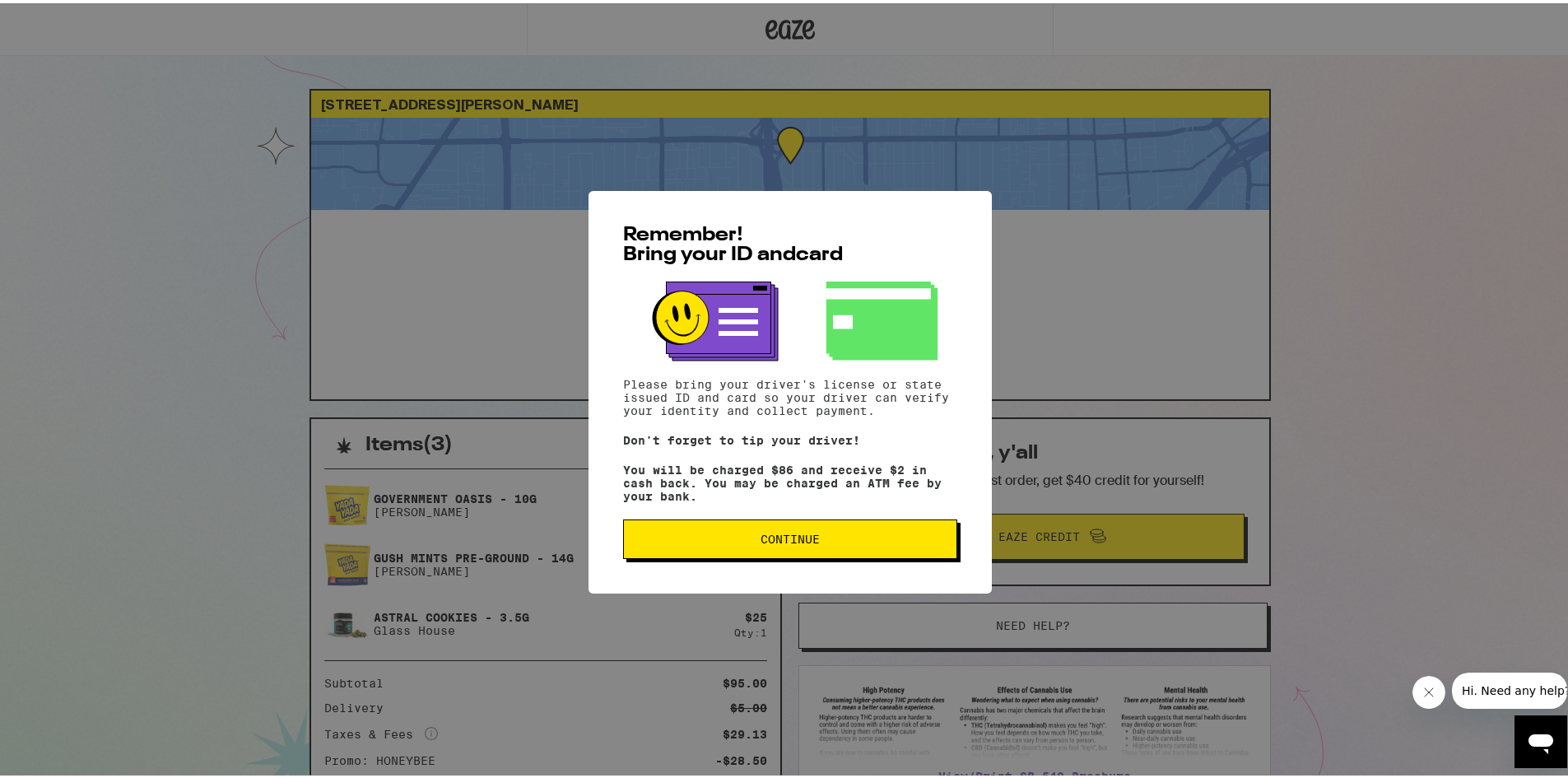
click at [679, 535] on button "Continue" at bounding box center [790, 536] width 334 height 40
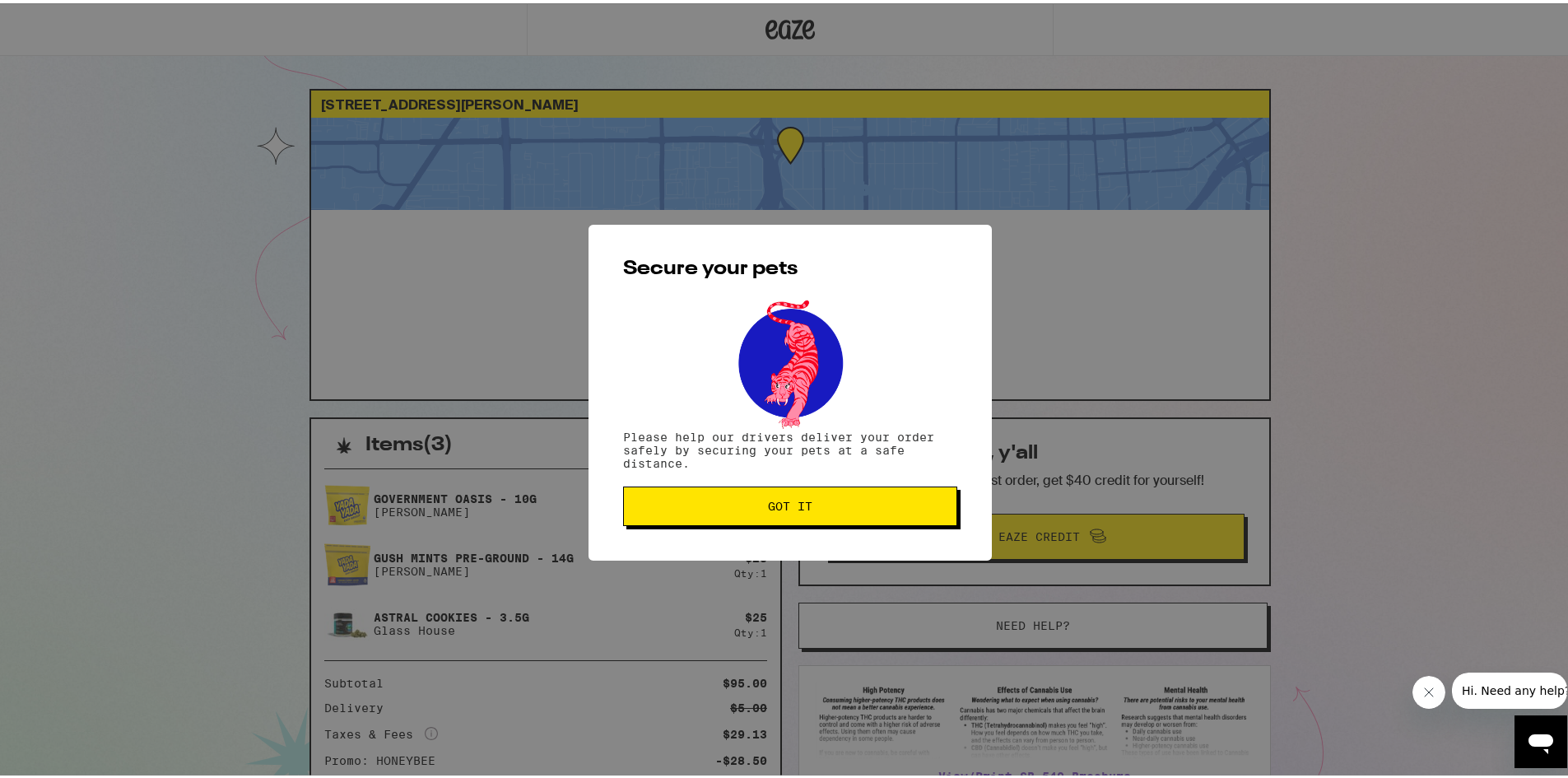
click at [685, 520] on button "Got it" at bounding box center [790, 503] width 334 height 40
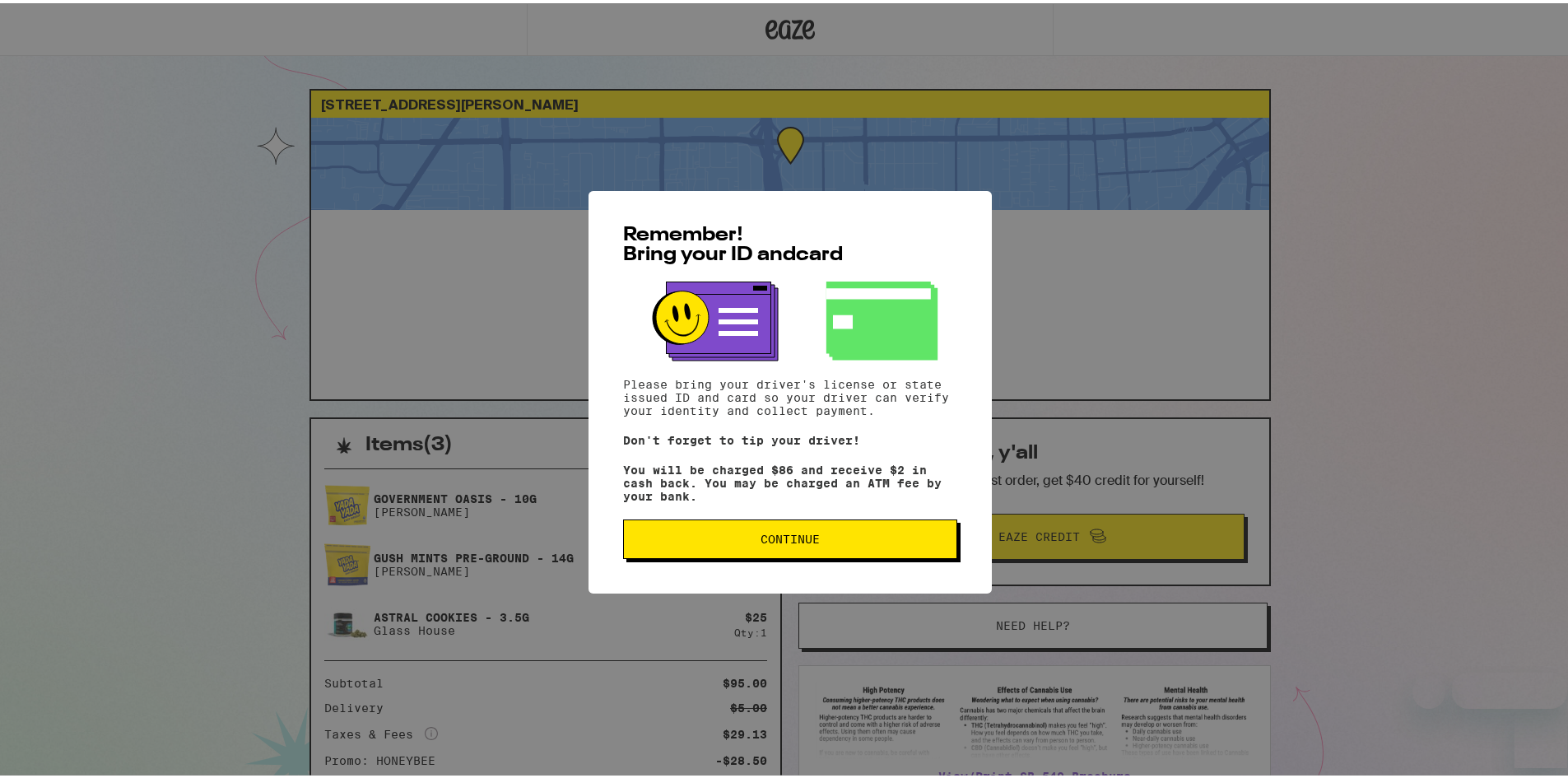
click at [831, 554] on button "Continue" at bounding box center [790, 536] width 334 height 40
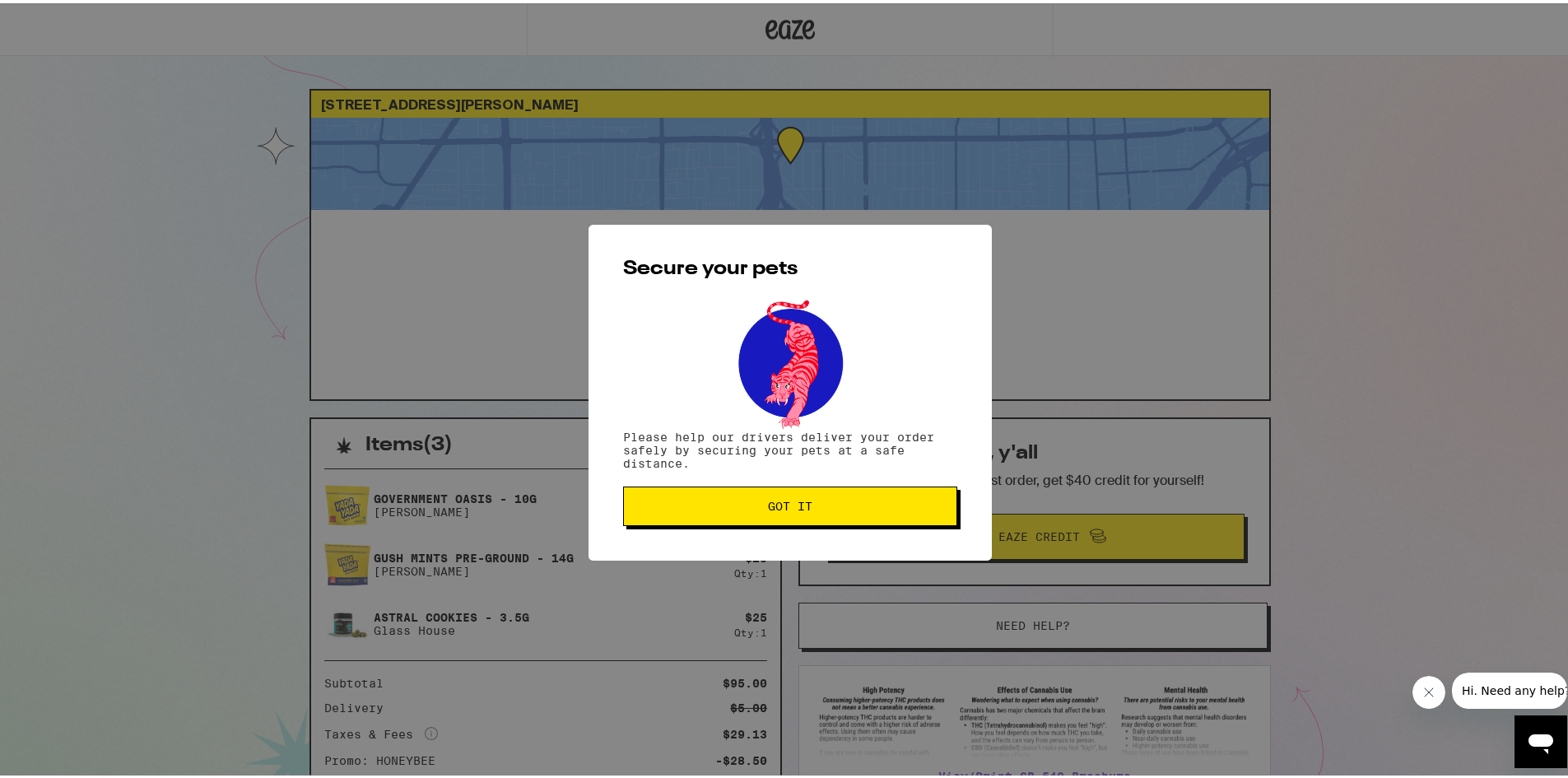
click at [831, 554] on div "Secure your pets Please help our drivers deliver your order safely by securing …" at bounding box center [791, 389] width 404 height 335
click at [801, 508] on span "Got it" at bounding box center [791, 503] width 45 height 12
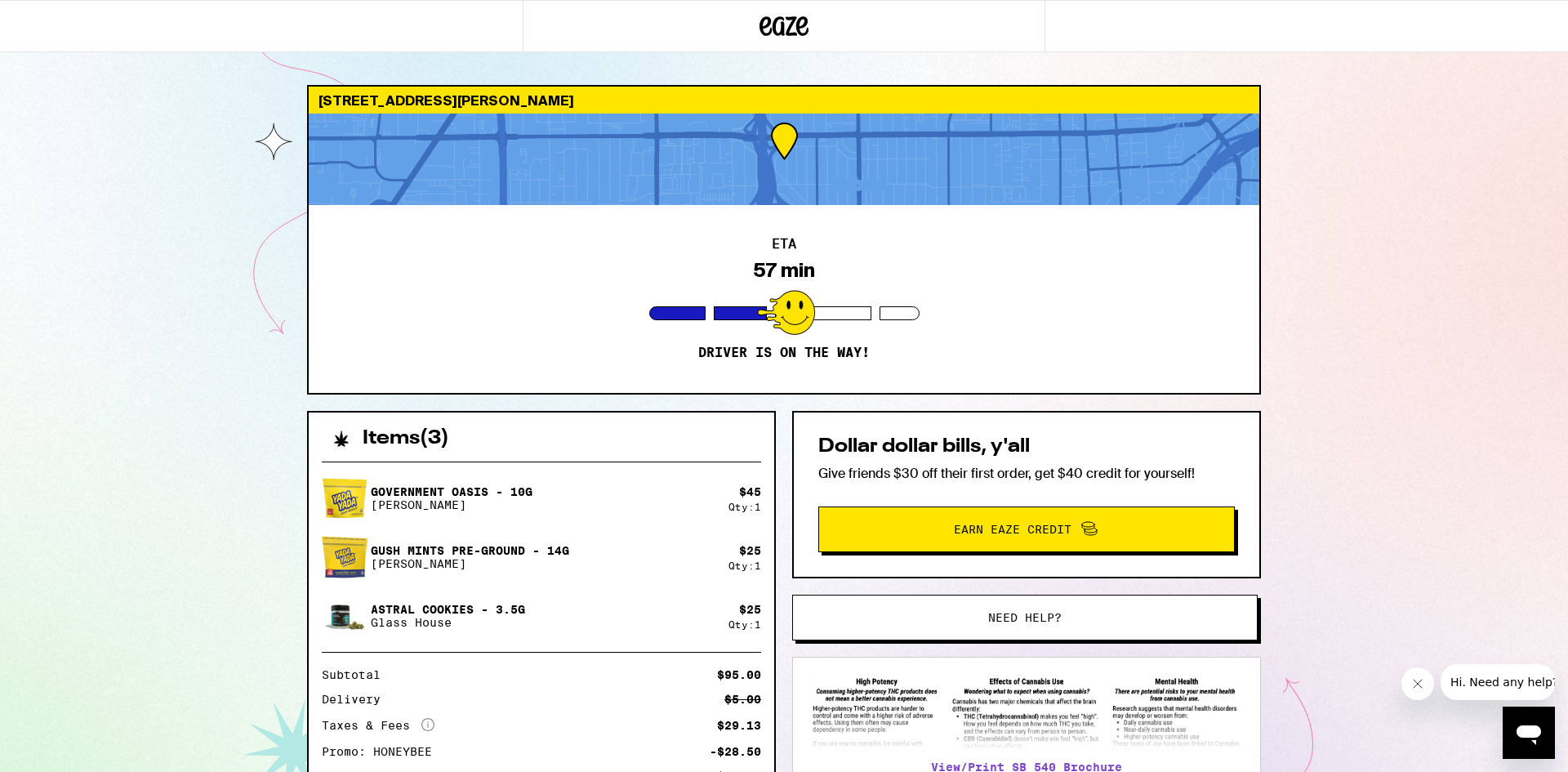
click at [1321, 489] on div "395 Patch Ave San Jose 95128 ETA 57 min Driver is on the way! Items ( 3 ) Gover…" at bounding box center [784, 504] width 1568 height 1008
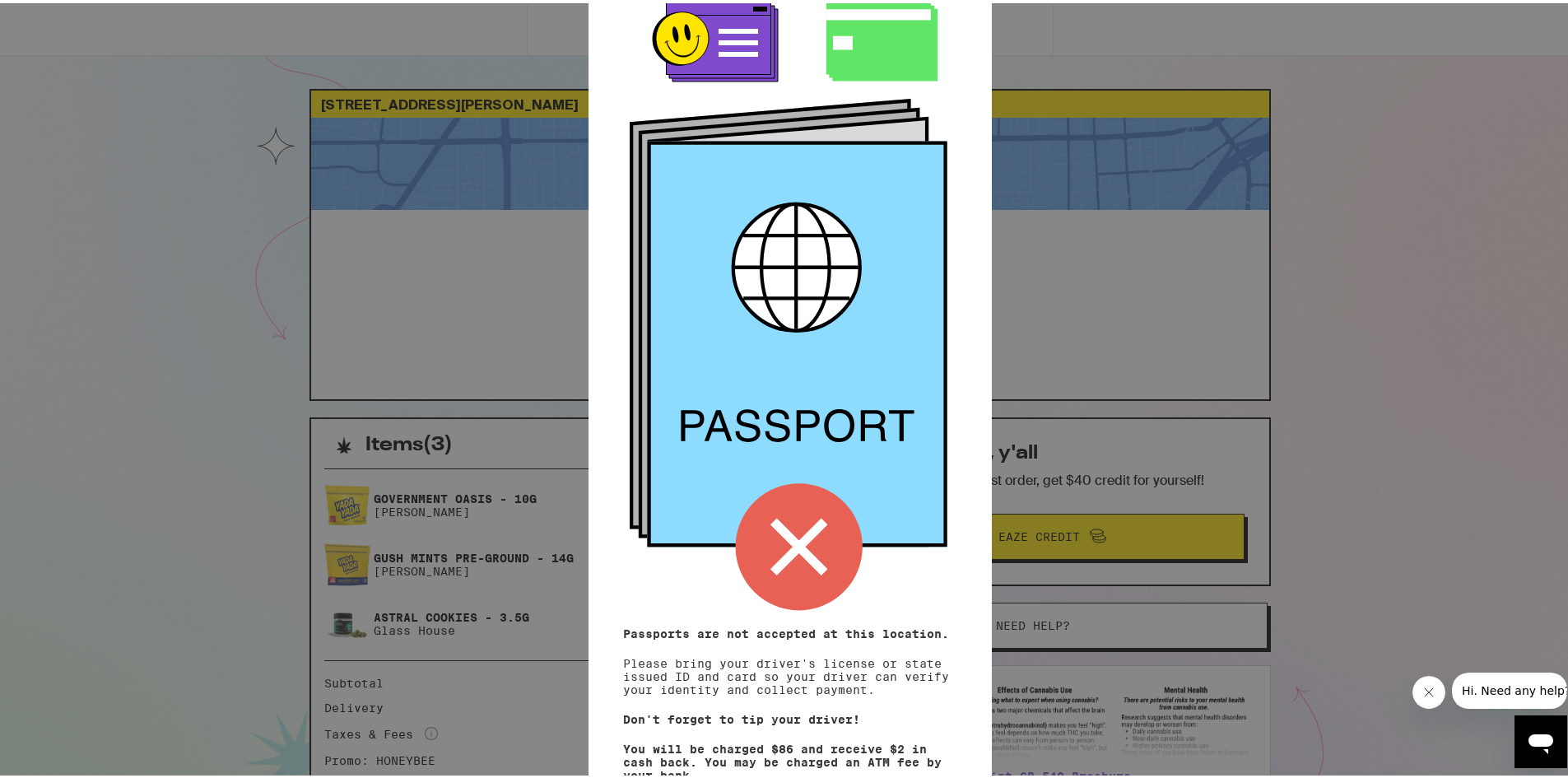
scroll to position [98, 0]
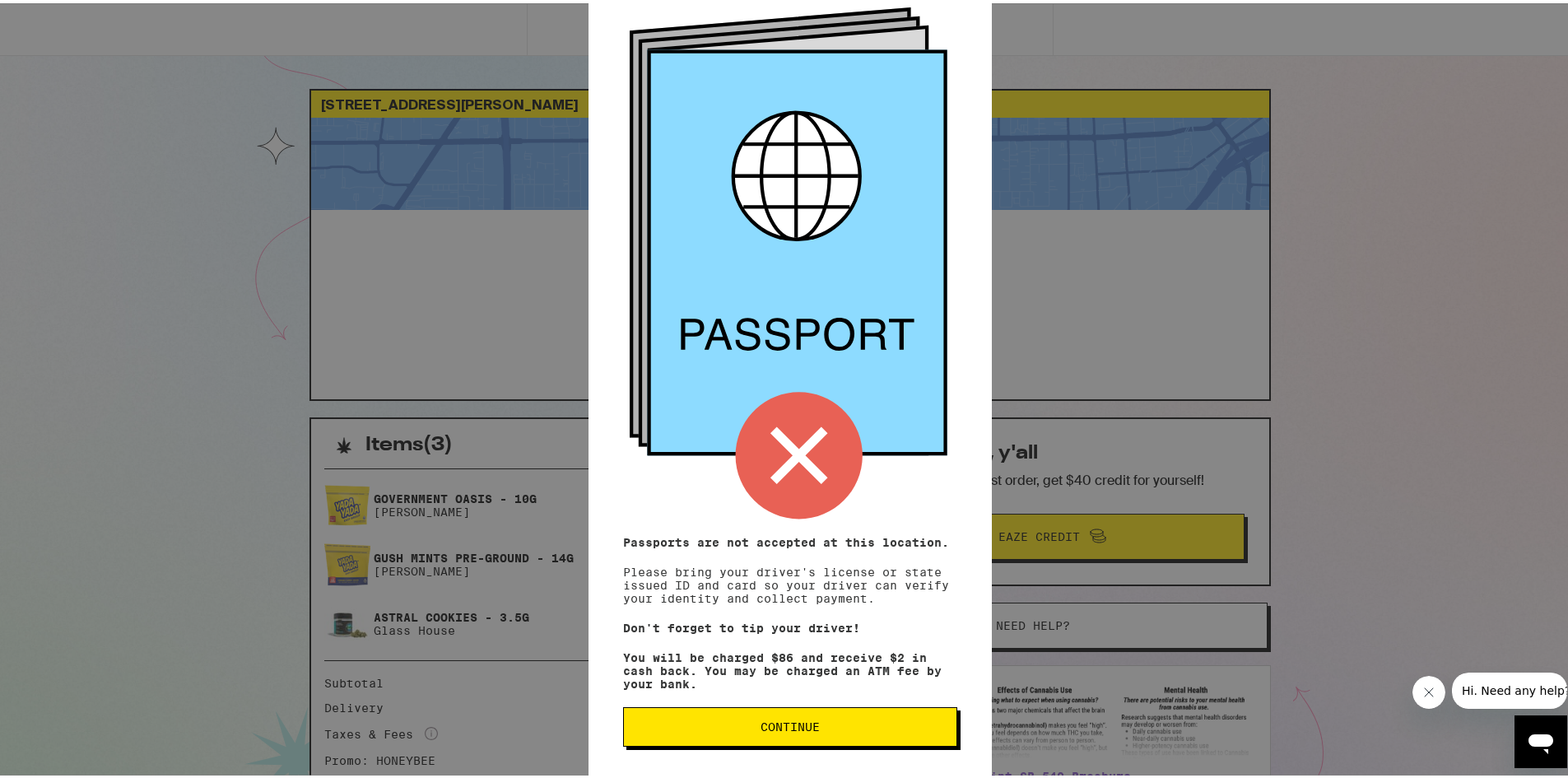
click at [826, 726] on span "Continue" at bounding box center [790, 723] width 306 height 12
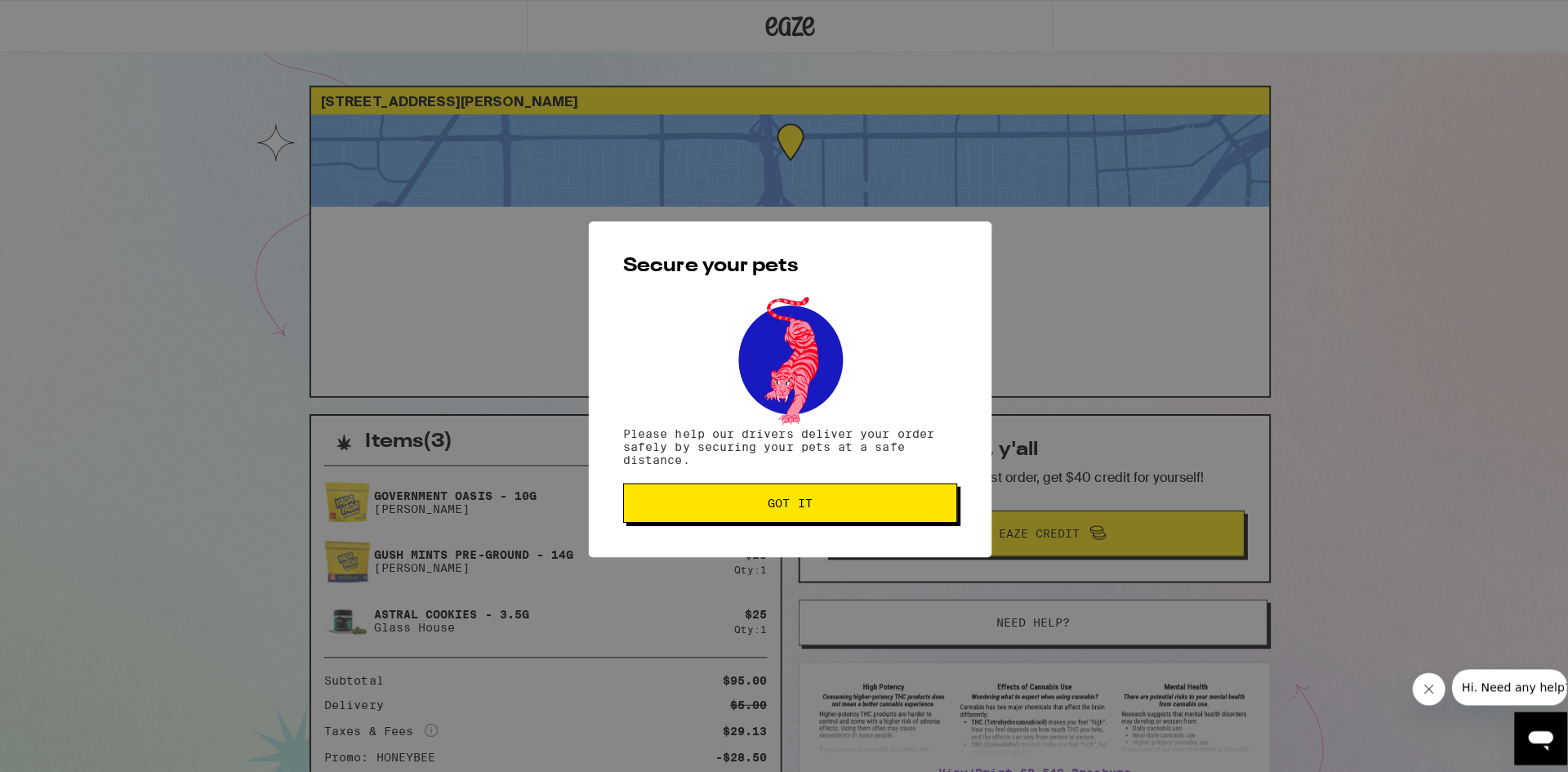
scroll to position [0, 0]
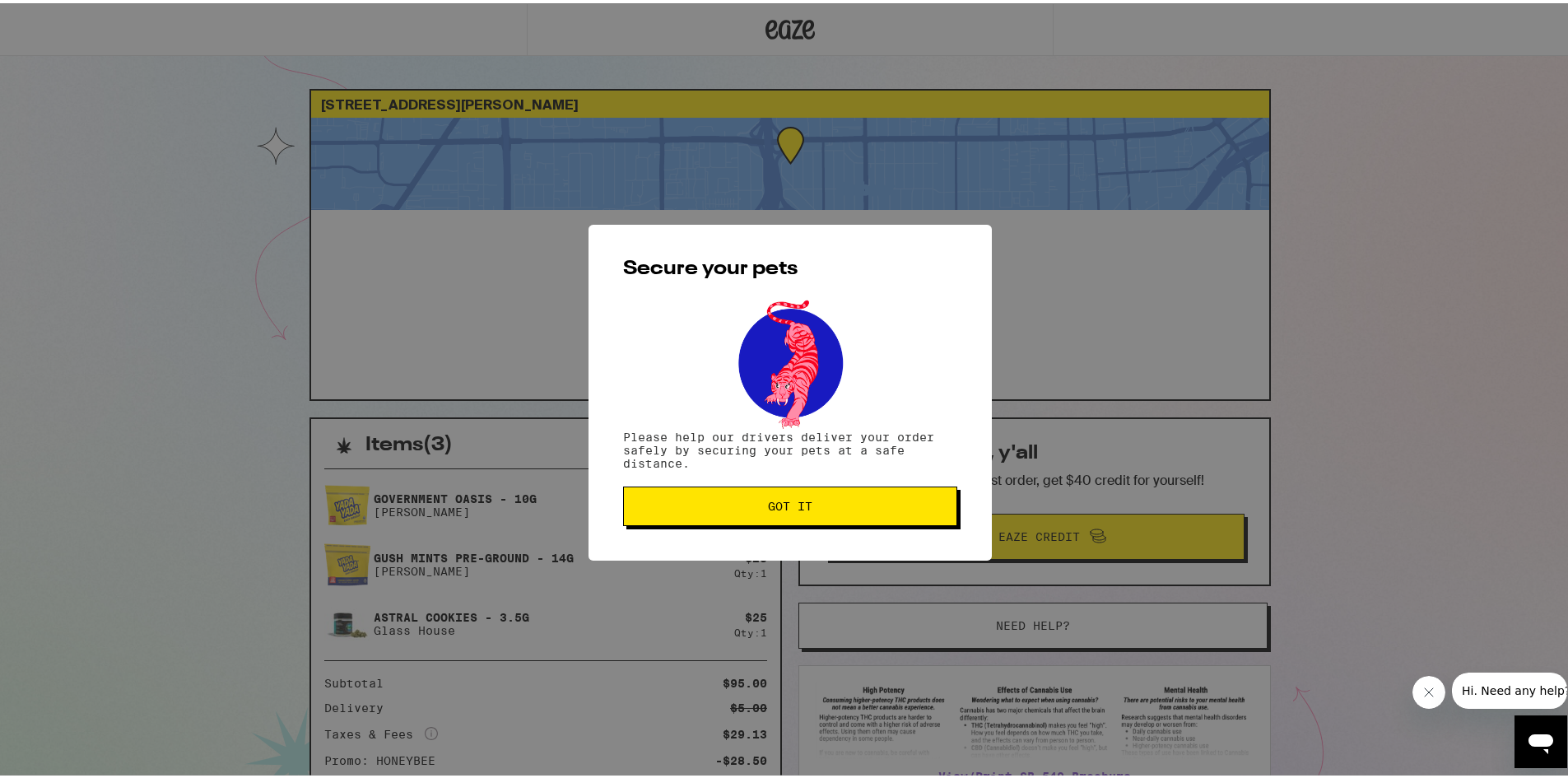
click at [693, 497] on button "Got it" at bounding box center [790, 503] width 334 height 40
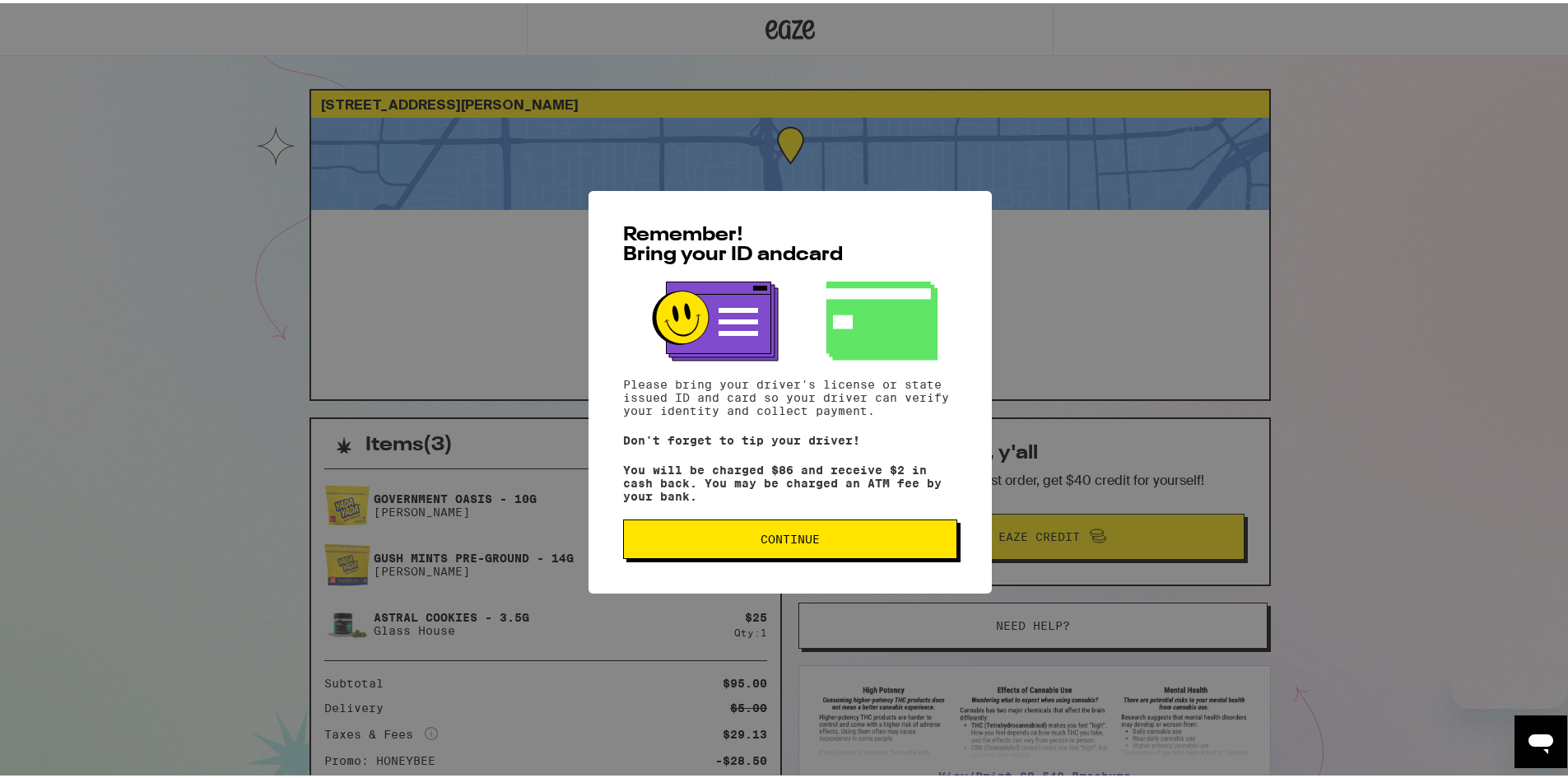
drag, startPoint x: 0, startPoint y: 0, endPoint x: 826, endPoint y: 552, distance: 993.5
click at [826, 552] on button "Continue" at bounding box center [790, 536] width 334 height 40
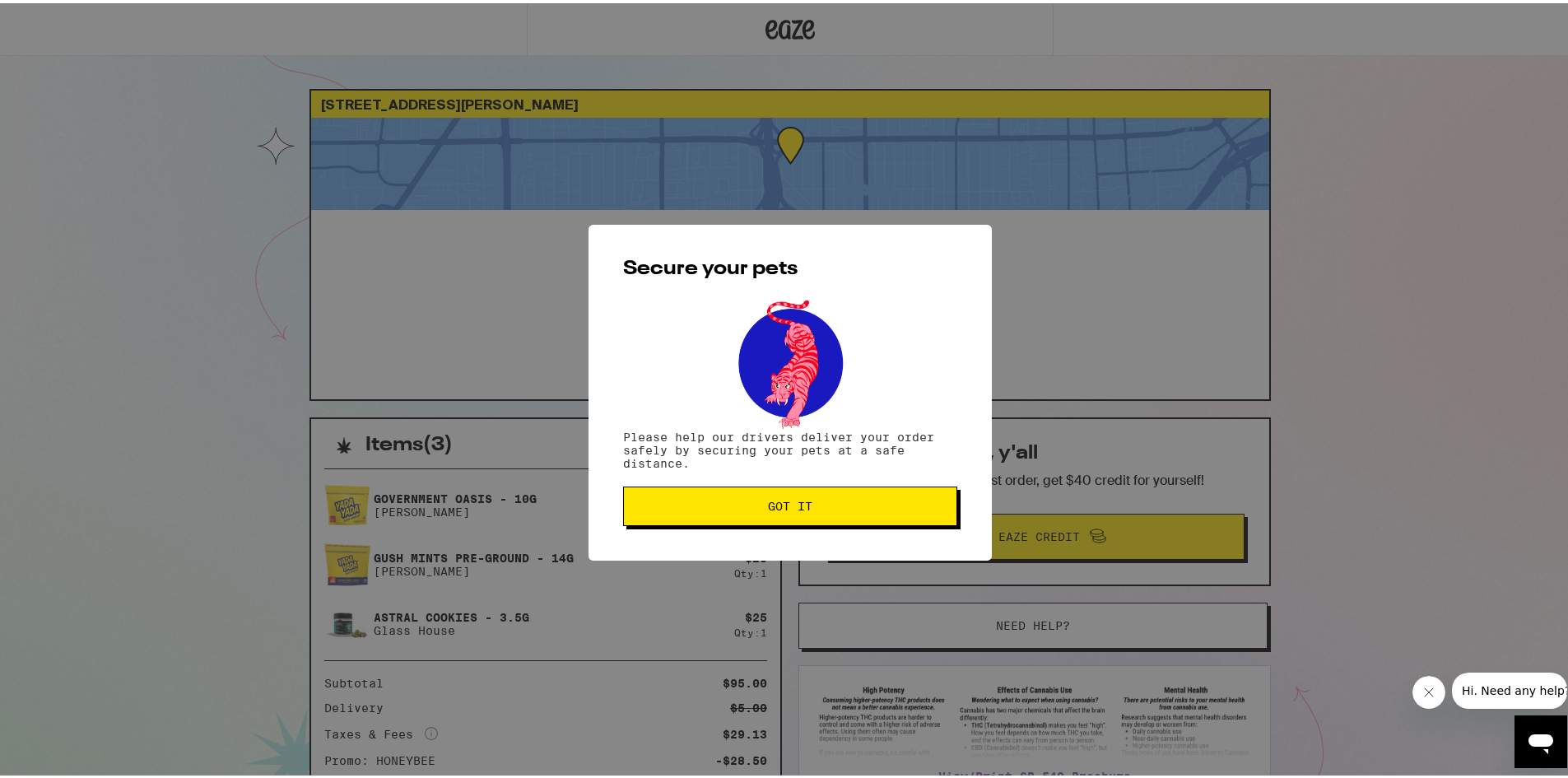
click at [803, 516] on button "Got it" at bounding box center [790, 503] width 334 height 40
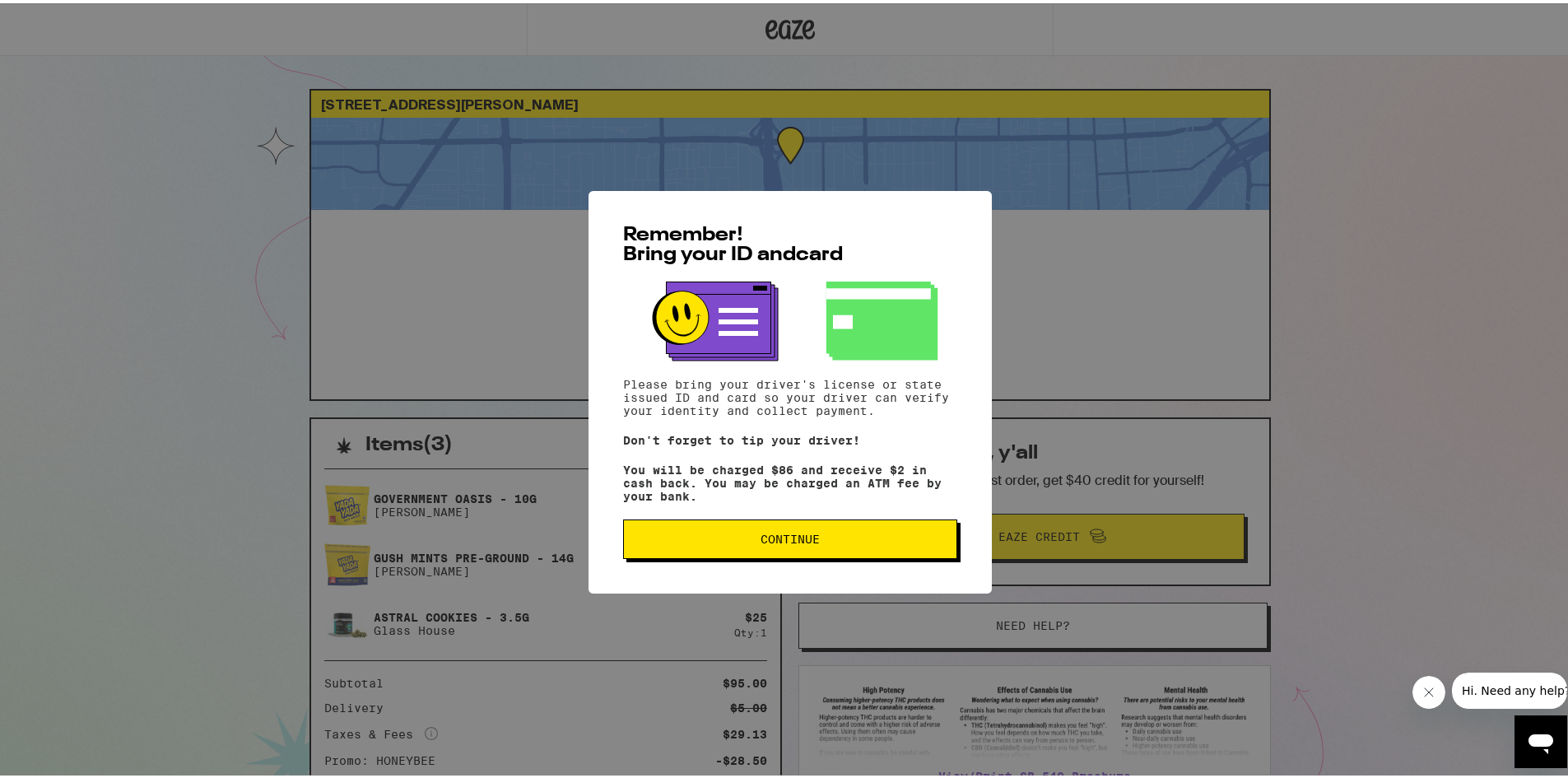
click at [765, 555] on button "Continue" at bounding box center [790, 536] width 334 height 40
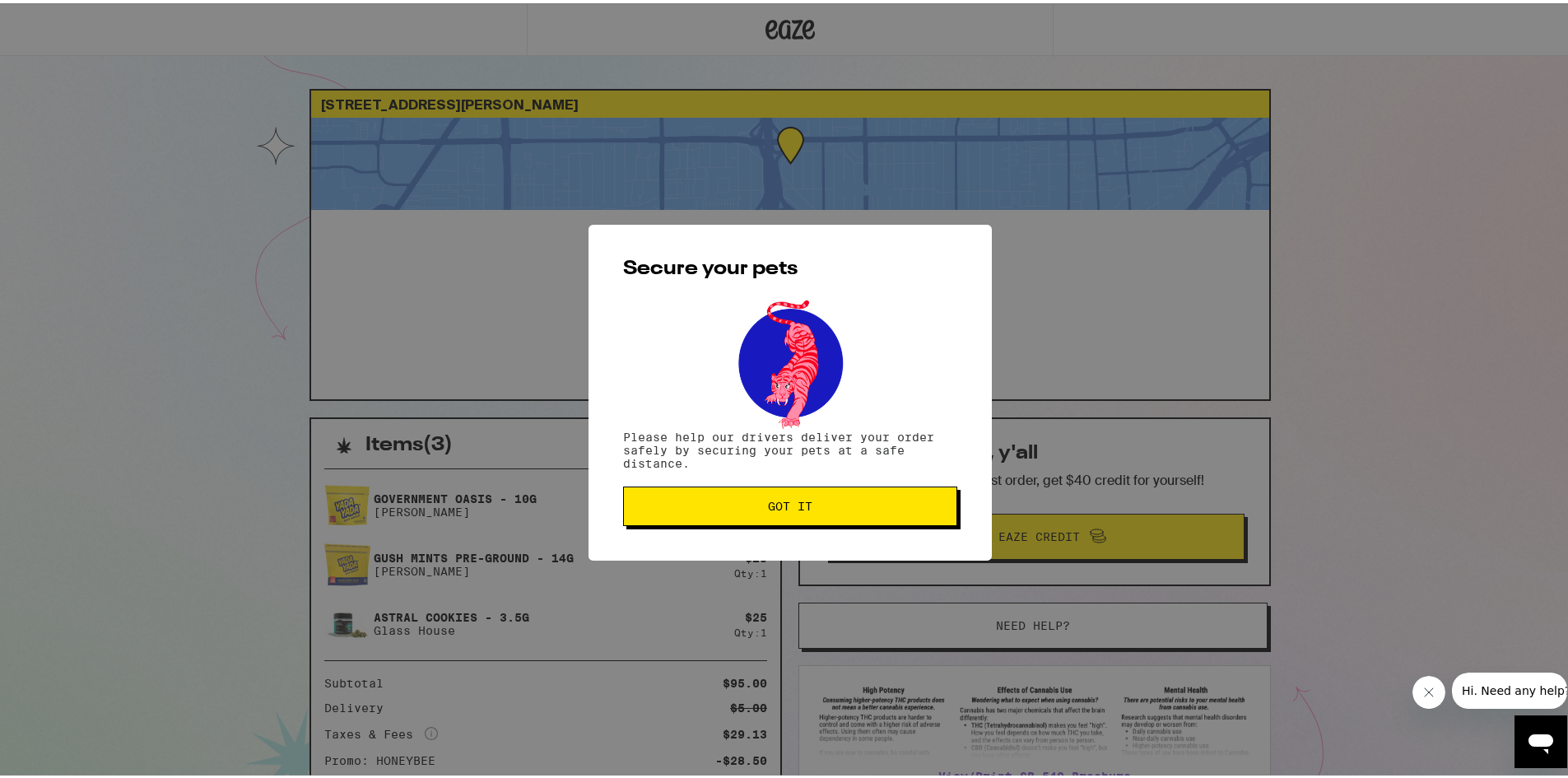
click at [765, 555] on div "Secure your pets Please help our drivers deliver your order safely by securing …" at bounding box center [791, 389] width 404 height 335
click at [758, 494] on button "Got it" at bounding box center [790, 503] width 334 height 40
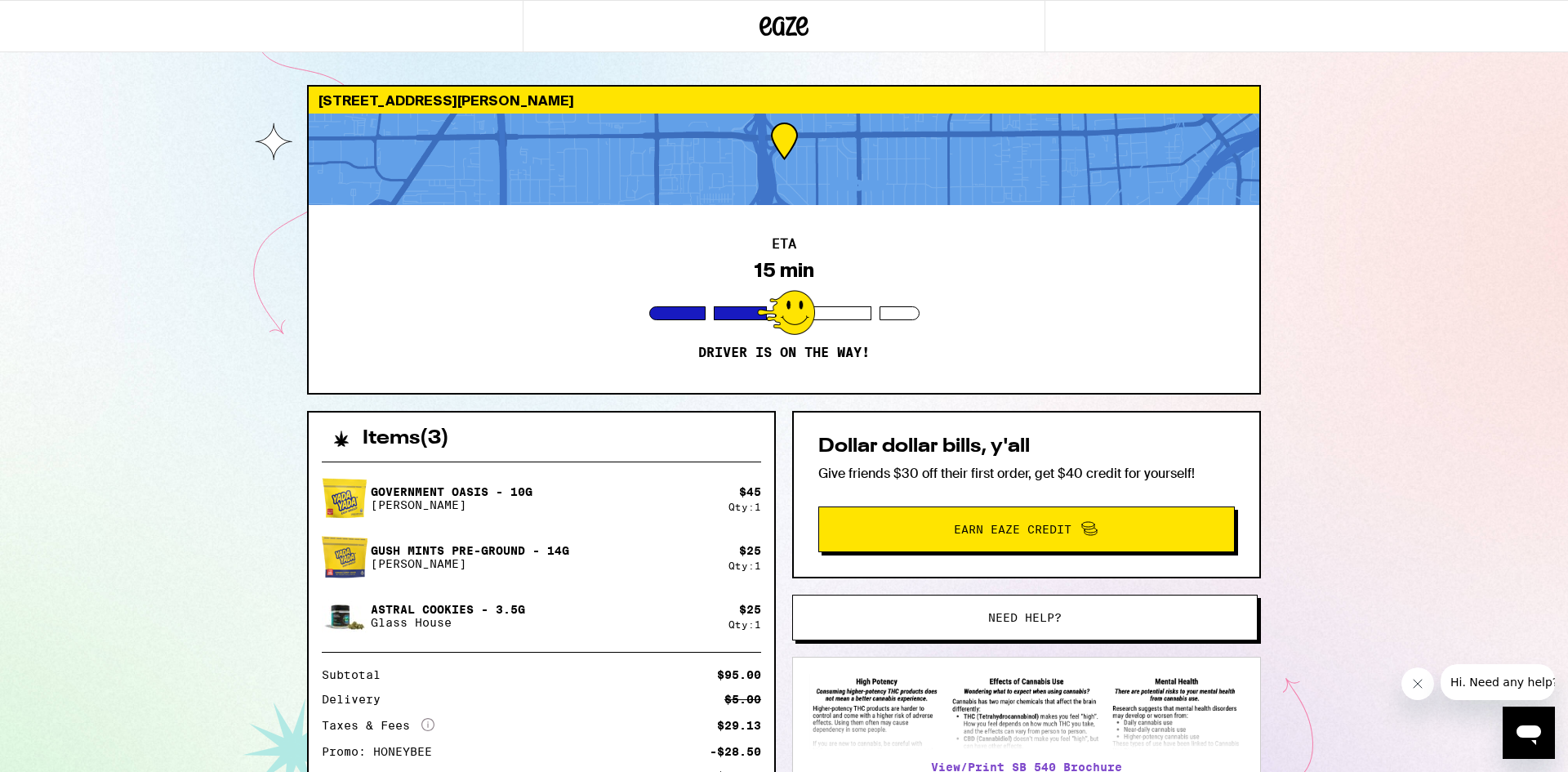
click at [752, 490] on div "$ 45" at bounding box center [750, 492] width 22 height 13
